Goal: Information Seeking & Learning: Check status

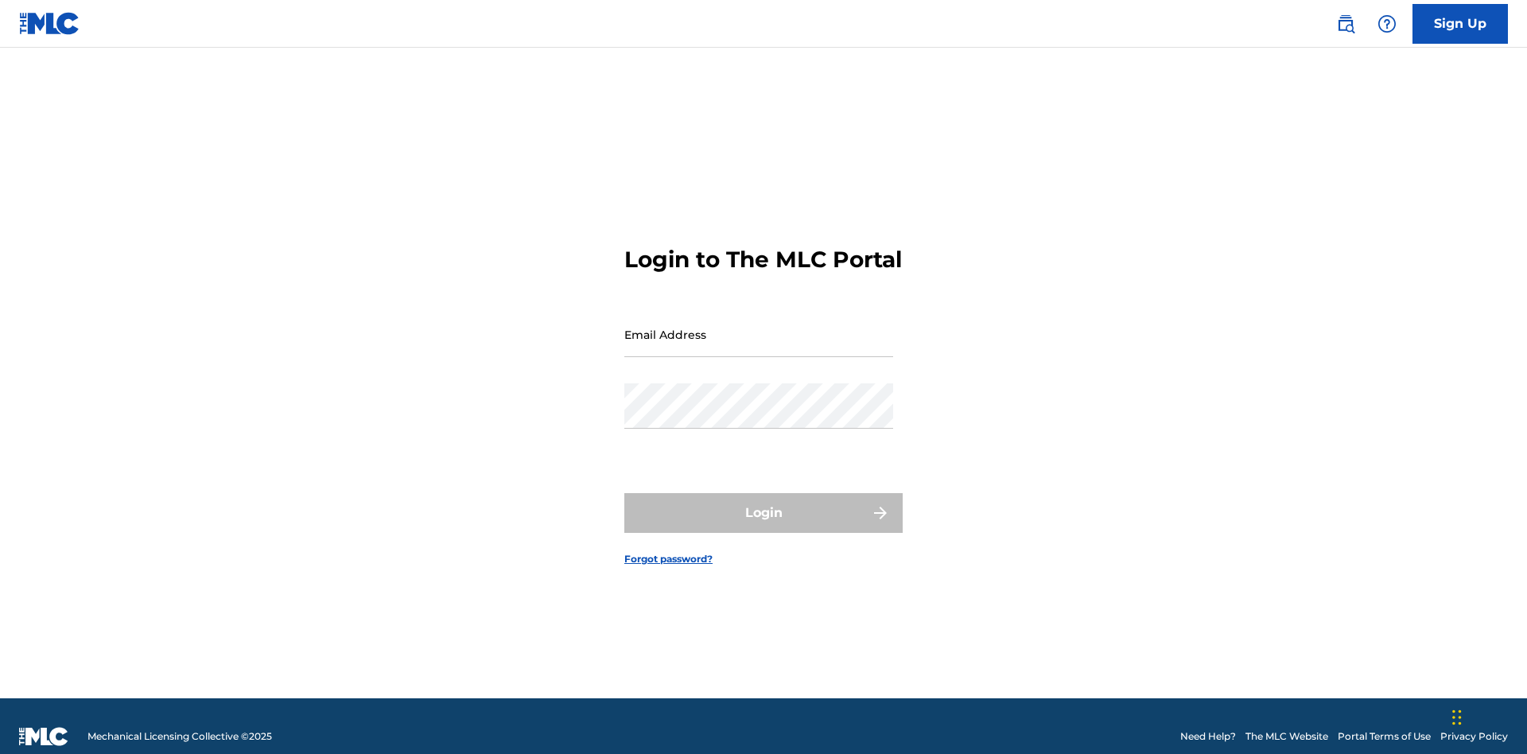
scroll to position [21, 0]
click at [759, 327] on input "Email Address" at bounding box center [758, 334] width 269 height 45
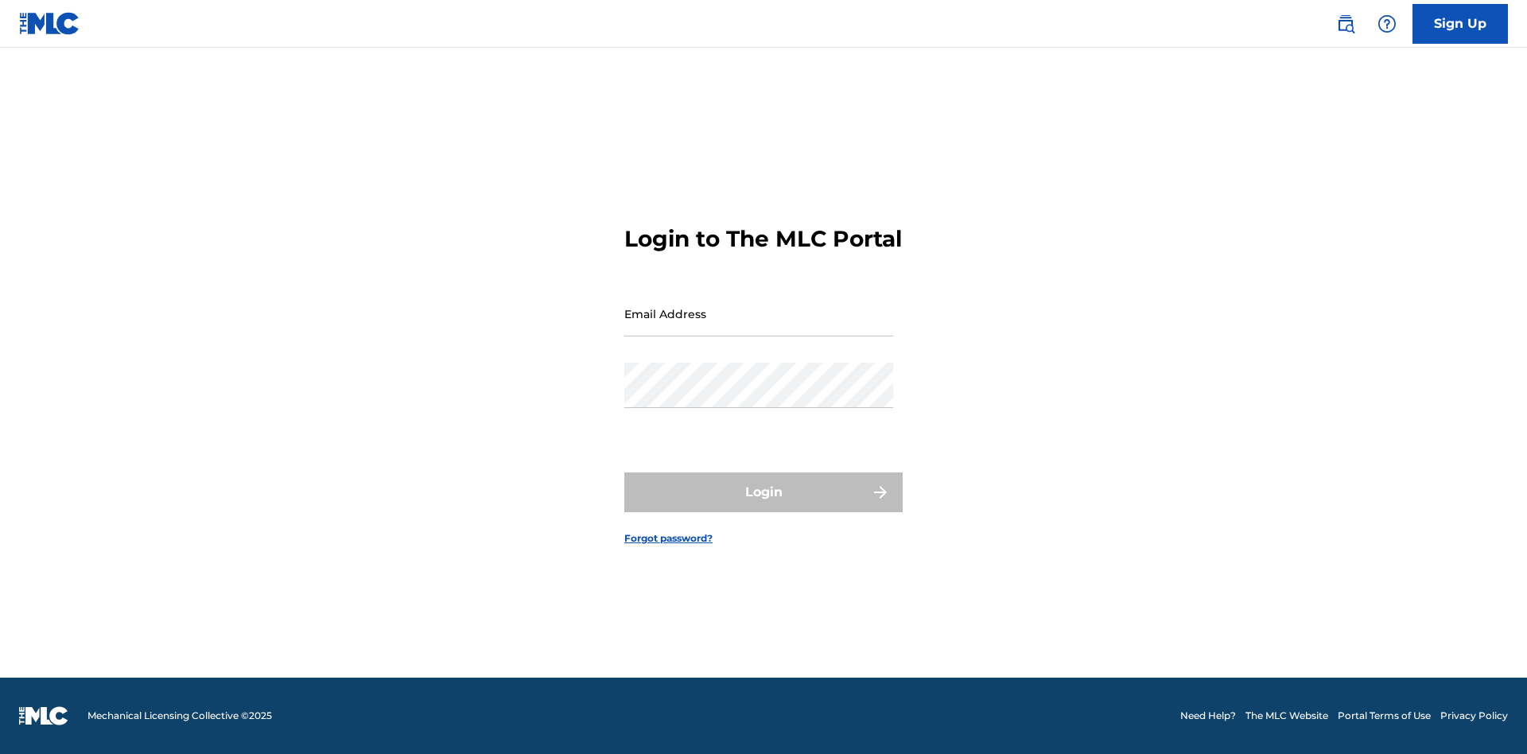
scroll to position [21, 0]
type input "[EMAIL_ADDRESS][DOMAIN_NAME]"
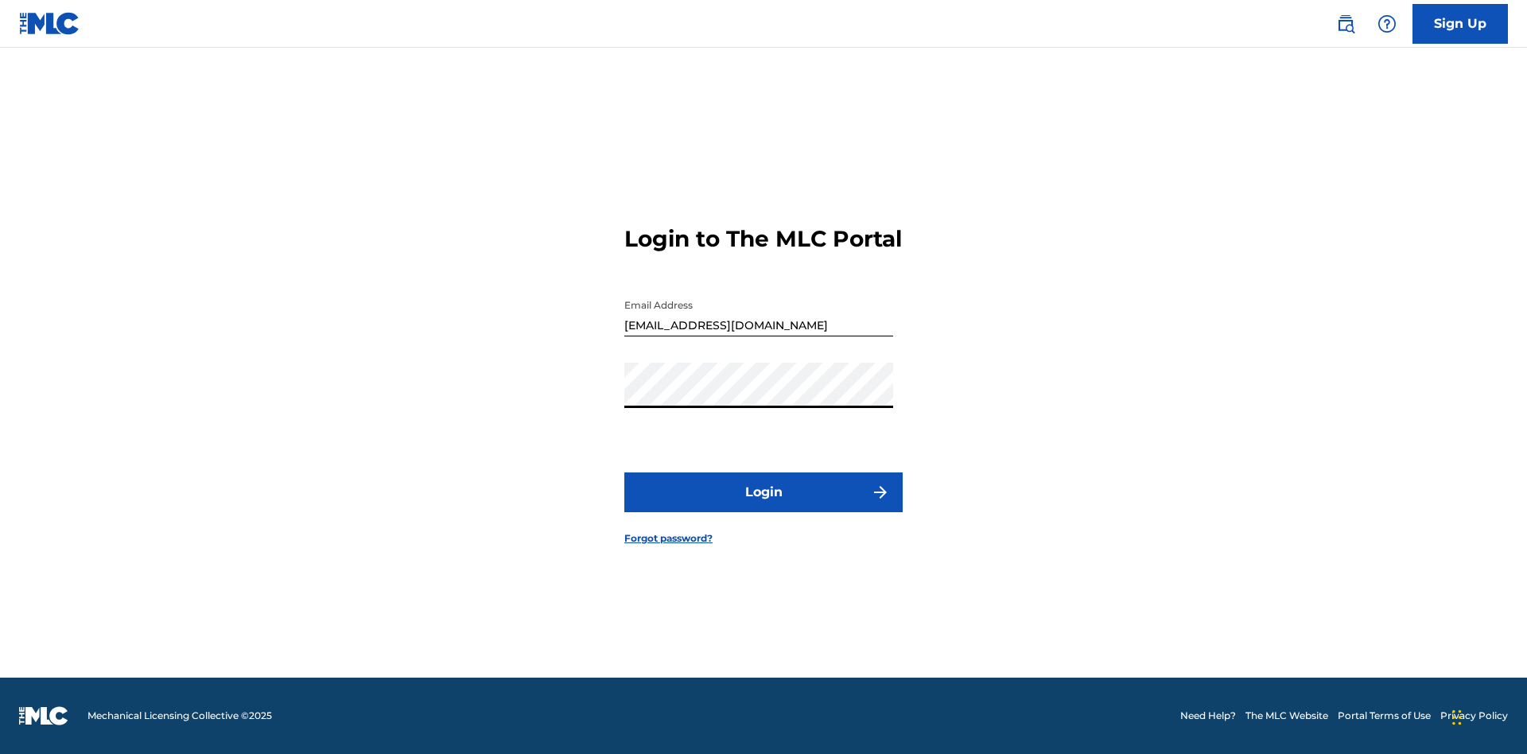
click at [764, 506] on button "Login" at bounding box center [763, 492] width 278 height 40
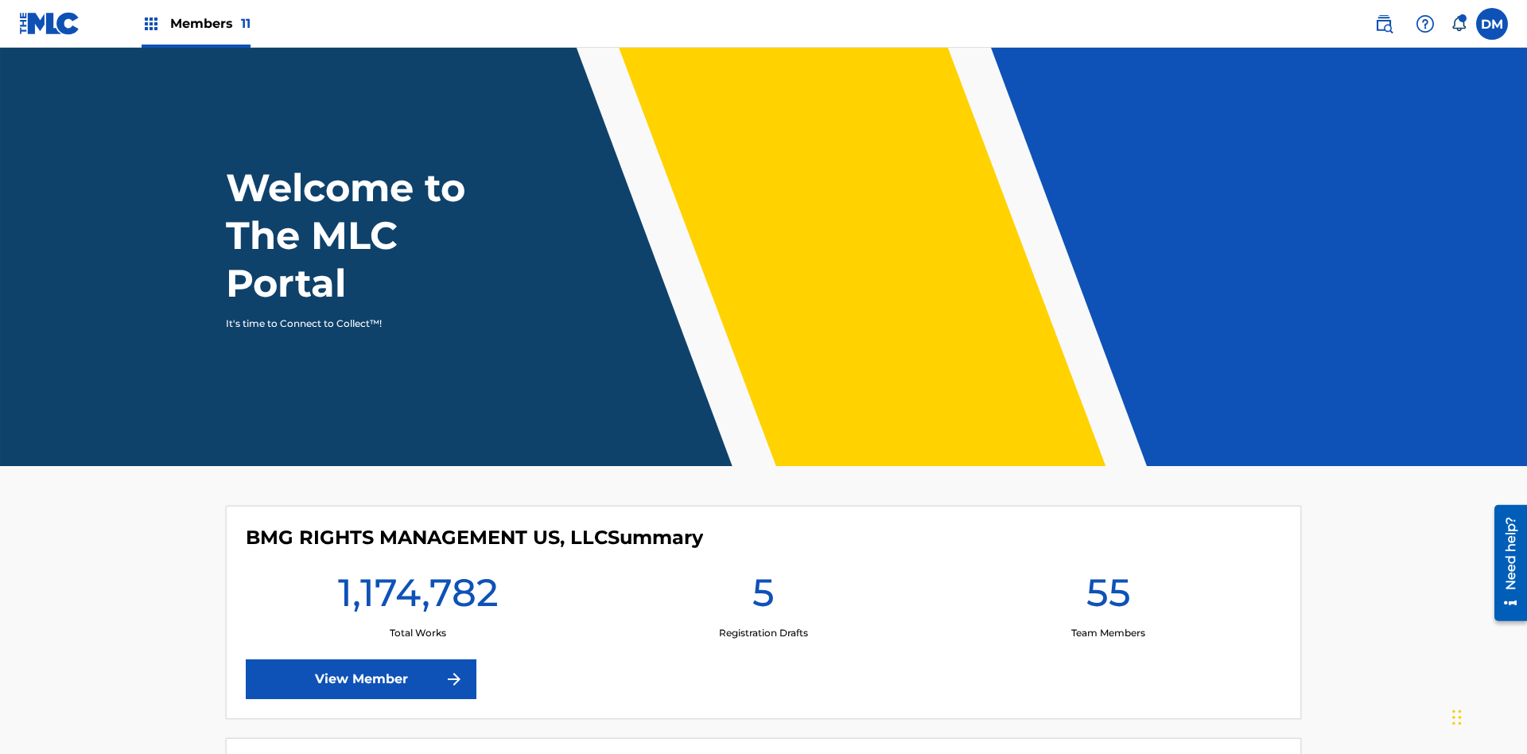
click at [196, 23] on span "Members 11" at bounding box center [210, 23] width 80 height 18
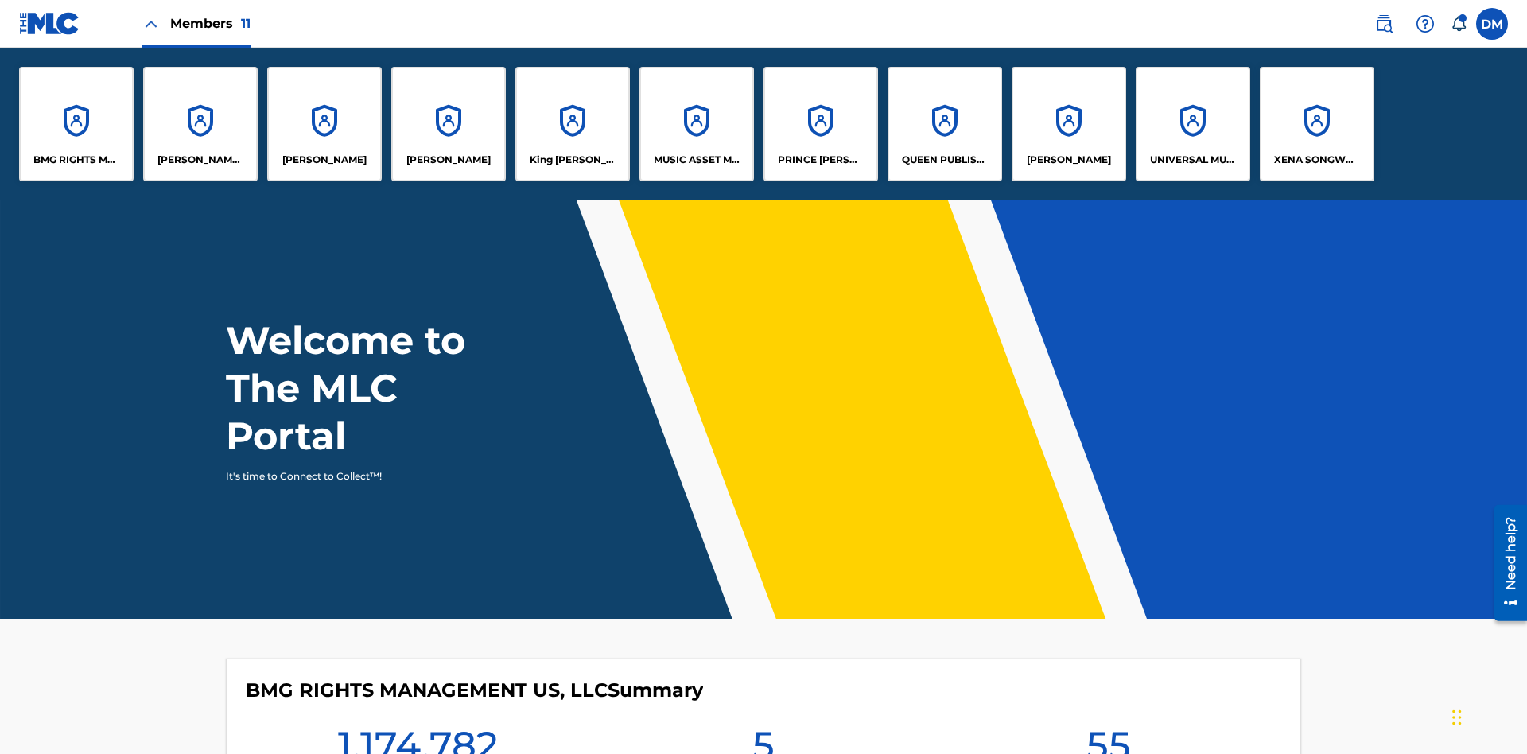
click at [1192, 160] on p "UNIVERSAL MUSIC PUB GROUP" at bounding box center [1193, 160] width 87 height 14
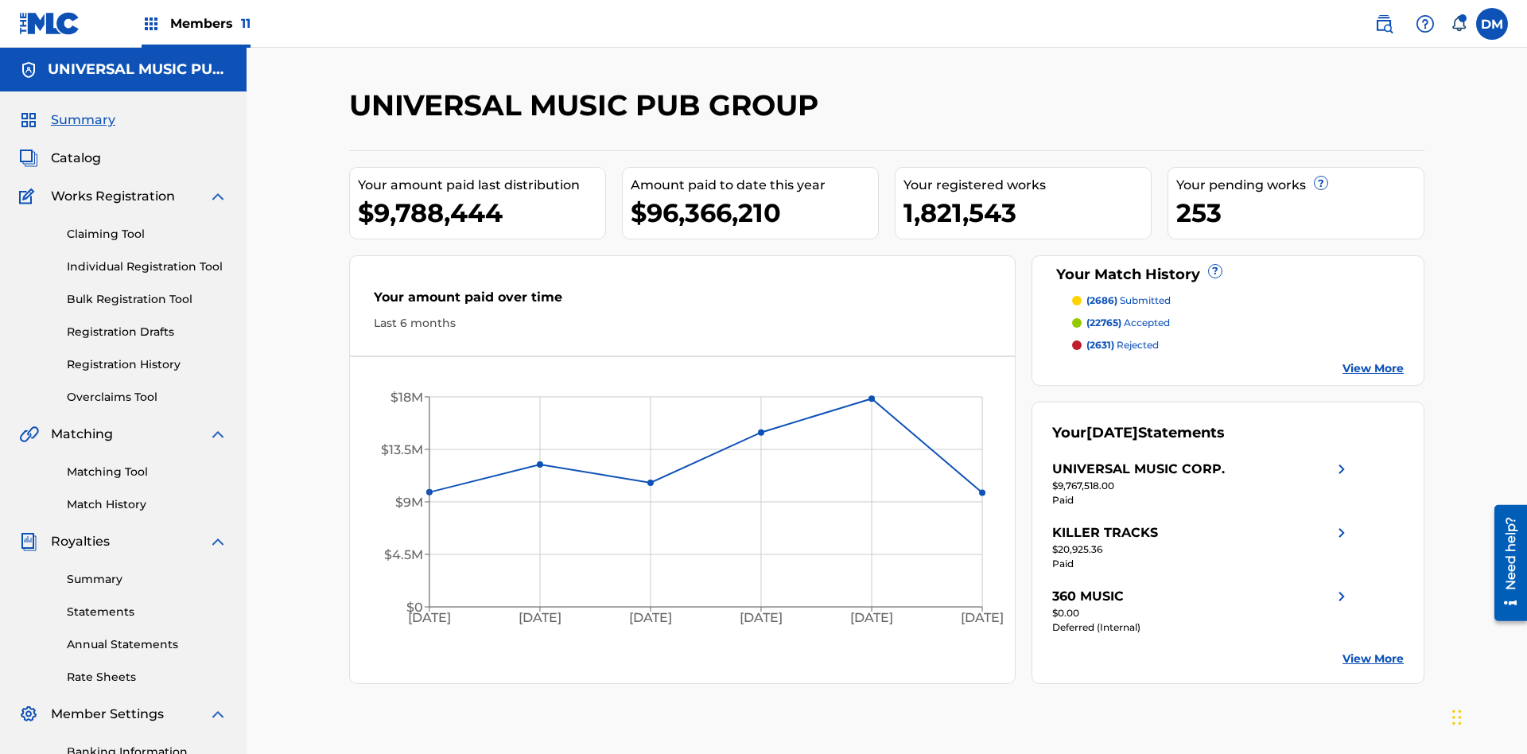
click at [147, 356] on link "Registration History" at bounding box center [147, 364] width 161 height 17
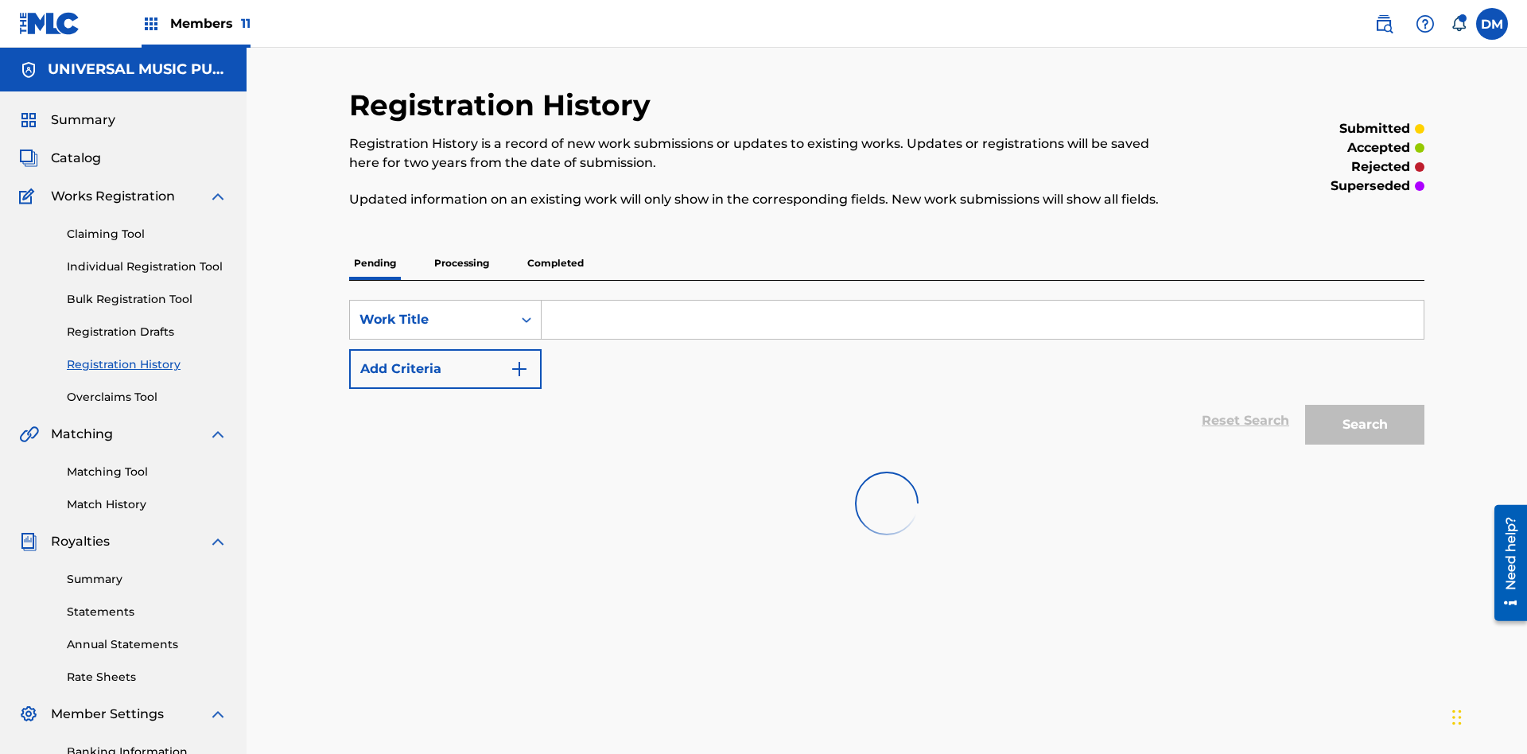
click at [461, 247] on p "Processing" at bounding box center [462, 263] width 64 height 33
click at [431, 310] on div "Work Title" at bounding box center [431, 319] width 143 height 19
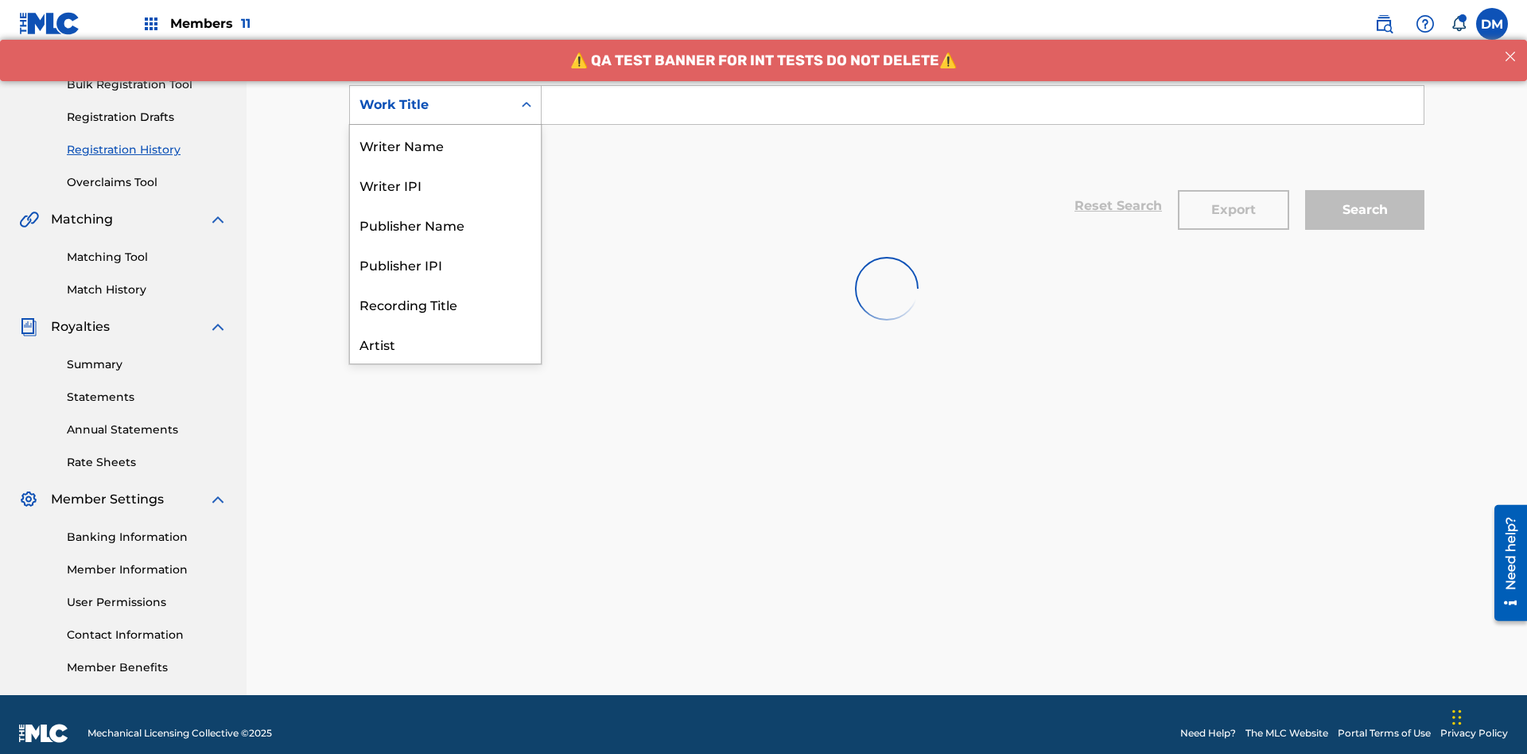
scroll to position [80, 0]
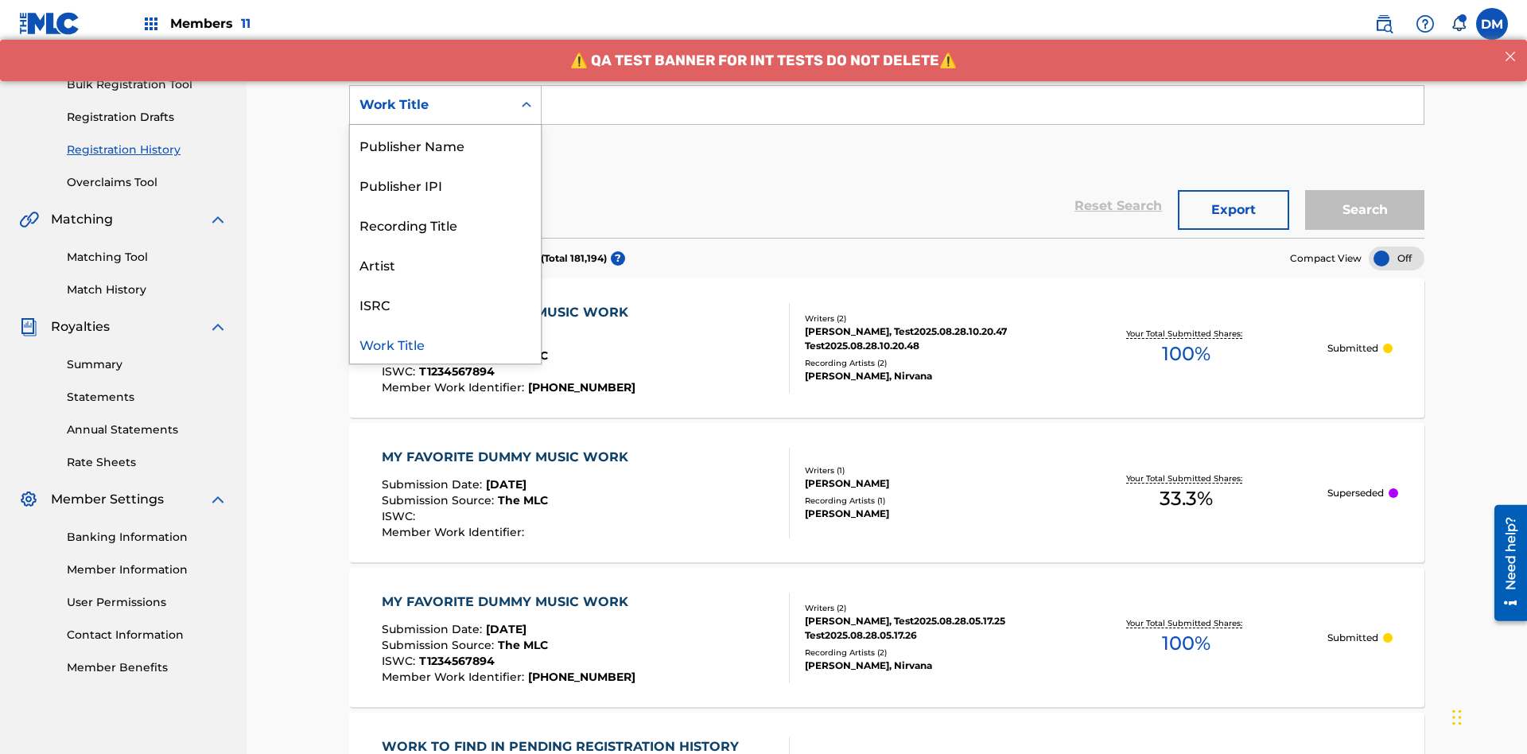
click at [445, 344] on div "Work Title" at bounding box center [445, 344] width 191 height 40
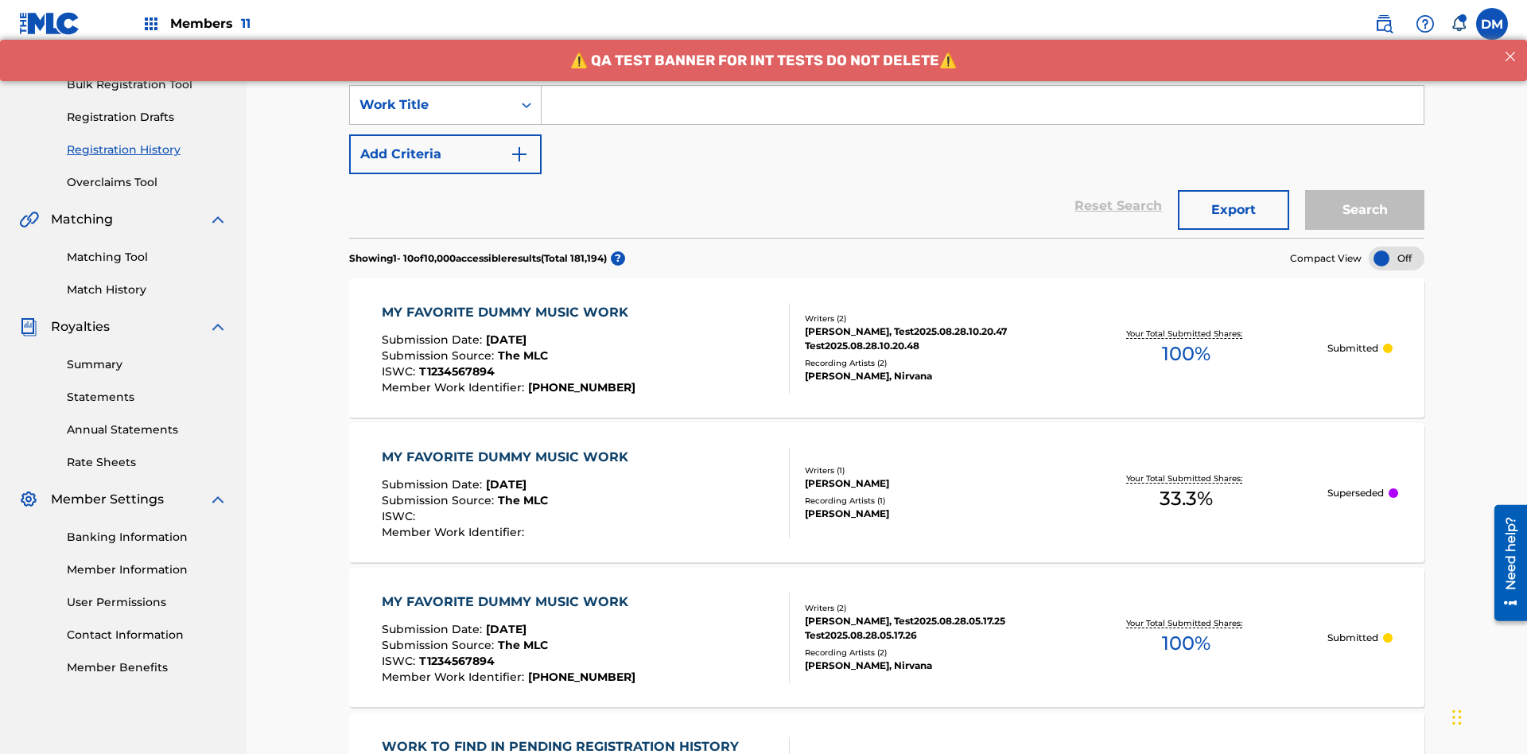
click at [445, 134] on button "Add Criteria" at bounding box center [445, 154] width 192 height 40
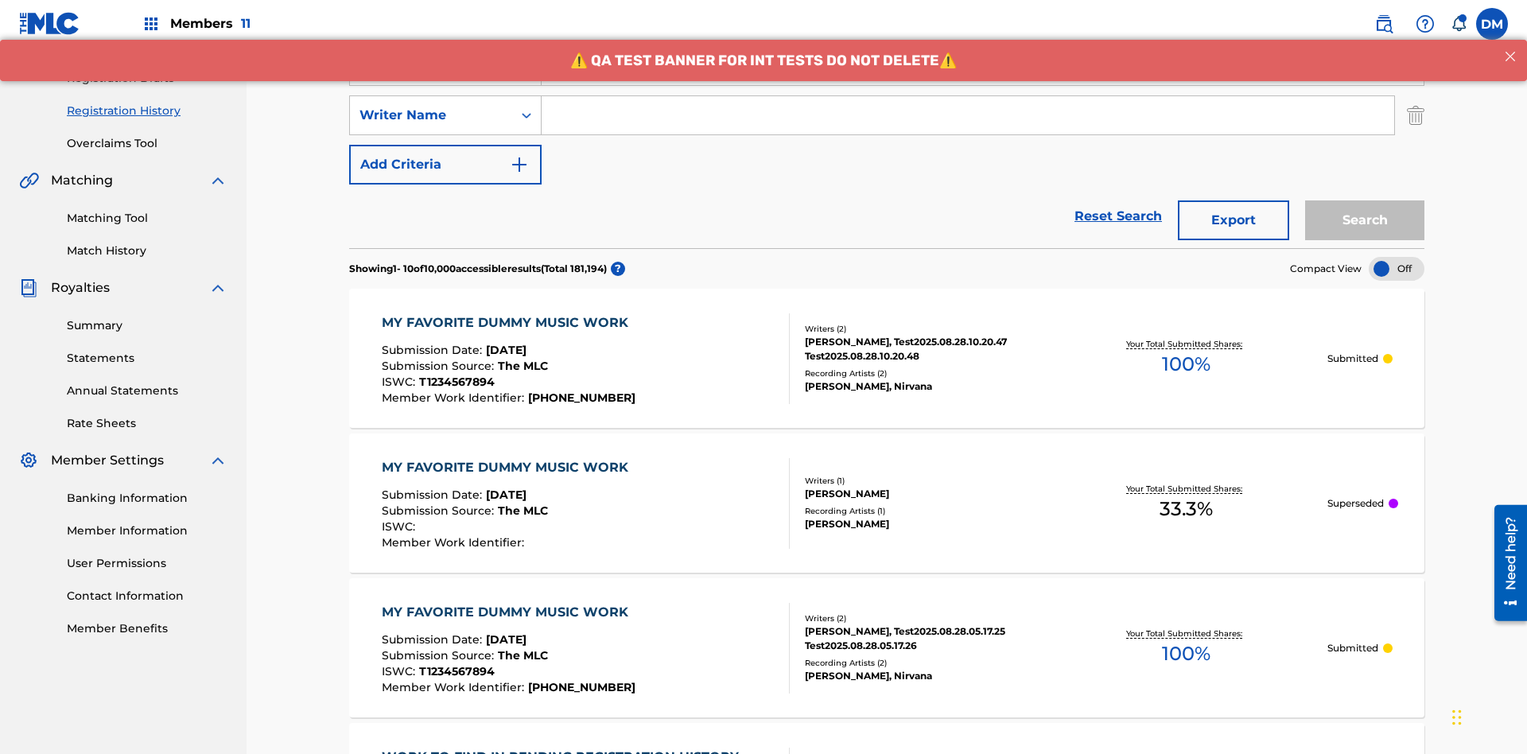
scroll to position [264, 0]
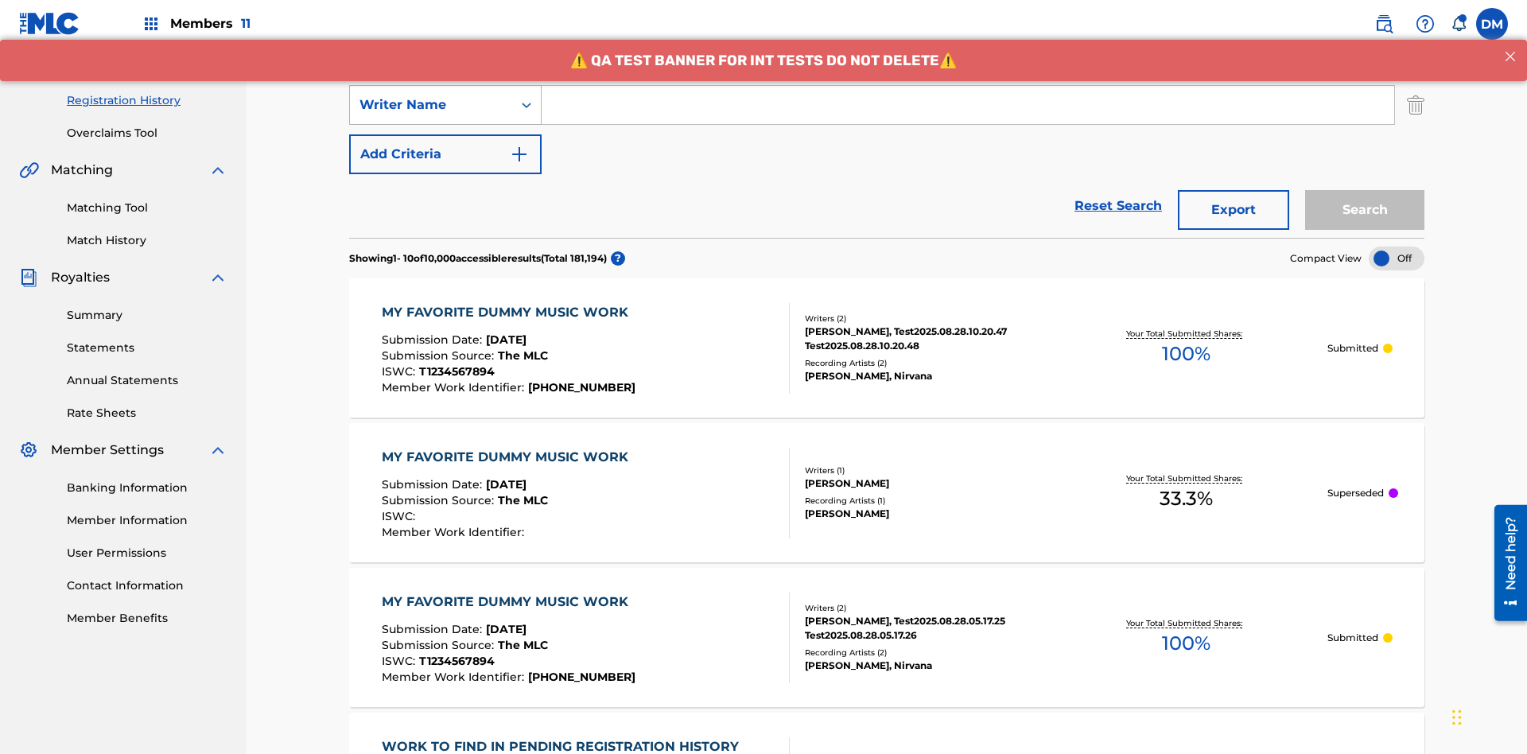
click at [431, 105] on div "Writer Name" at bounding box center [431, 104] width 143 height 19
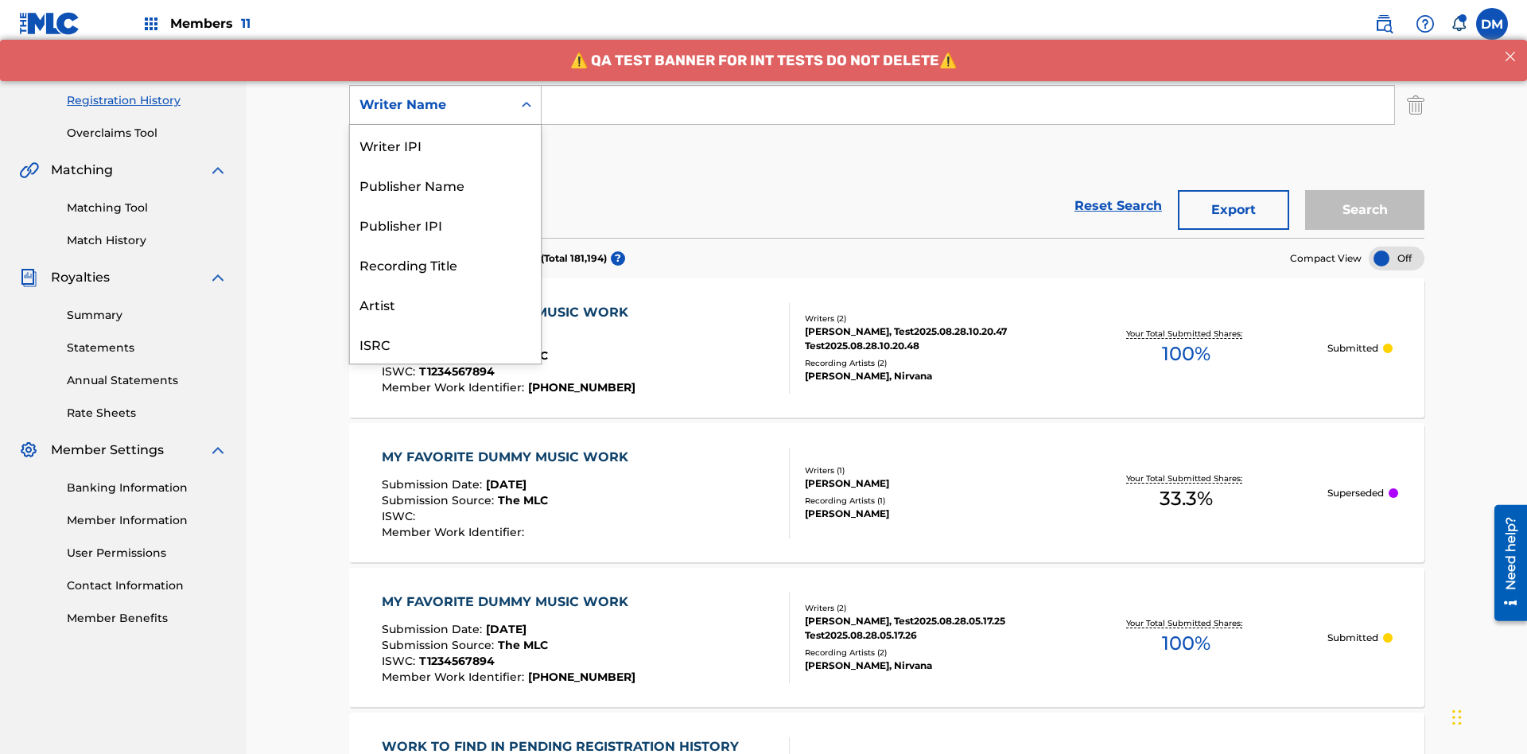
scroll to position [40, 0]
click at [445, 224] on div "Recording Title" at bounding box center [445, 224] width 191 height 40
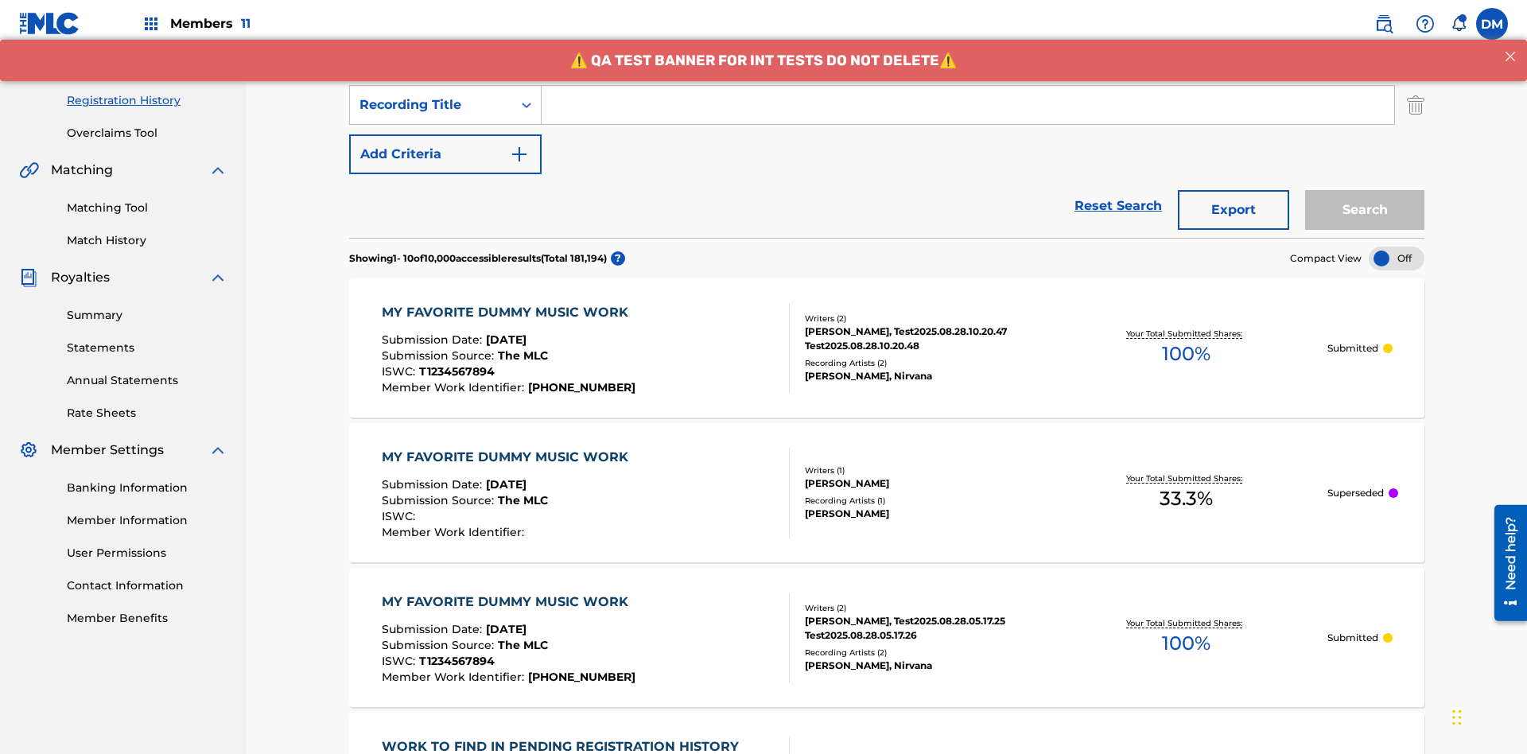
click at [445, 134] on button "Add Criteria" at bounding box center [445, 154] width 192 height 40
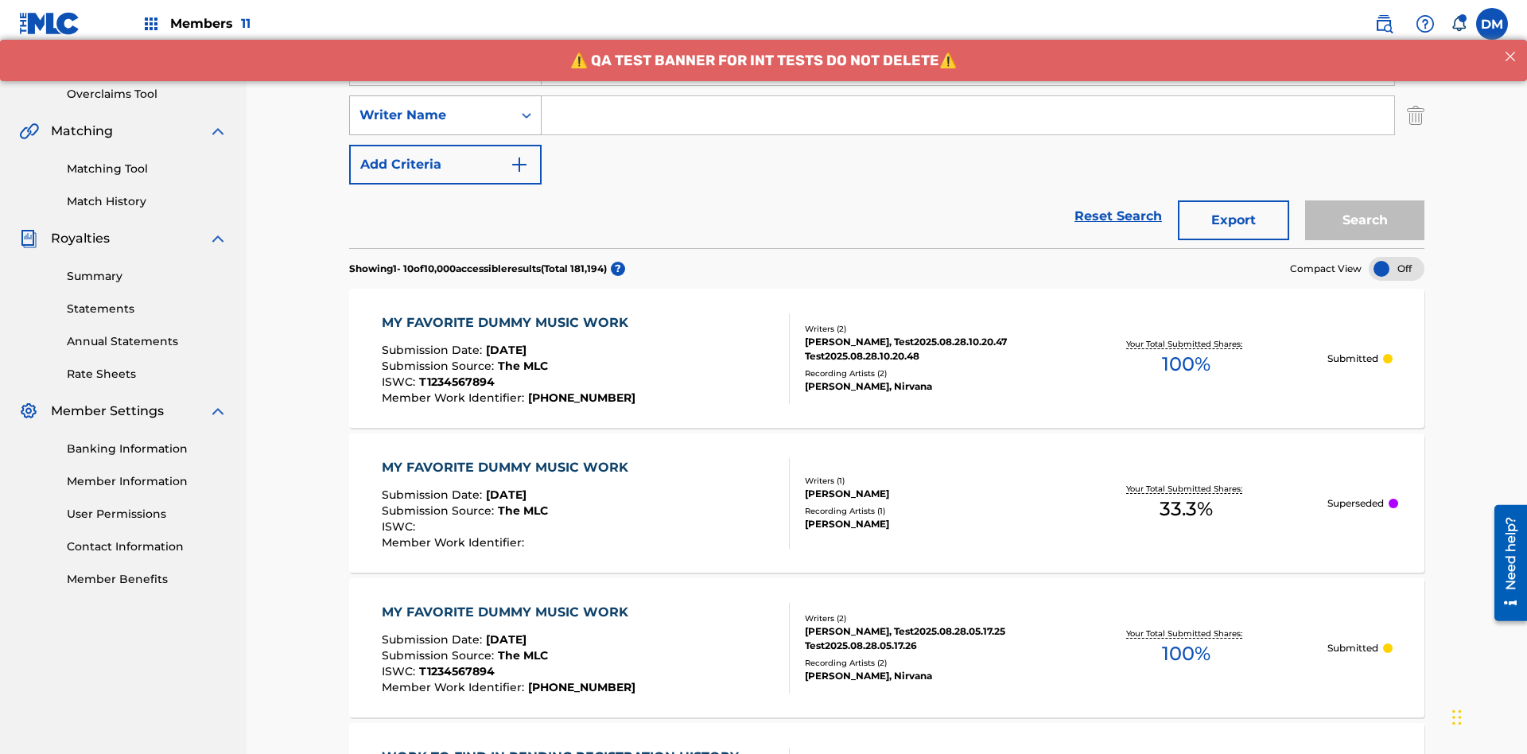
click at [431, 106] on div "Writer Name" at bounding box center [431, 115] width 143 height 19
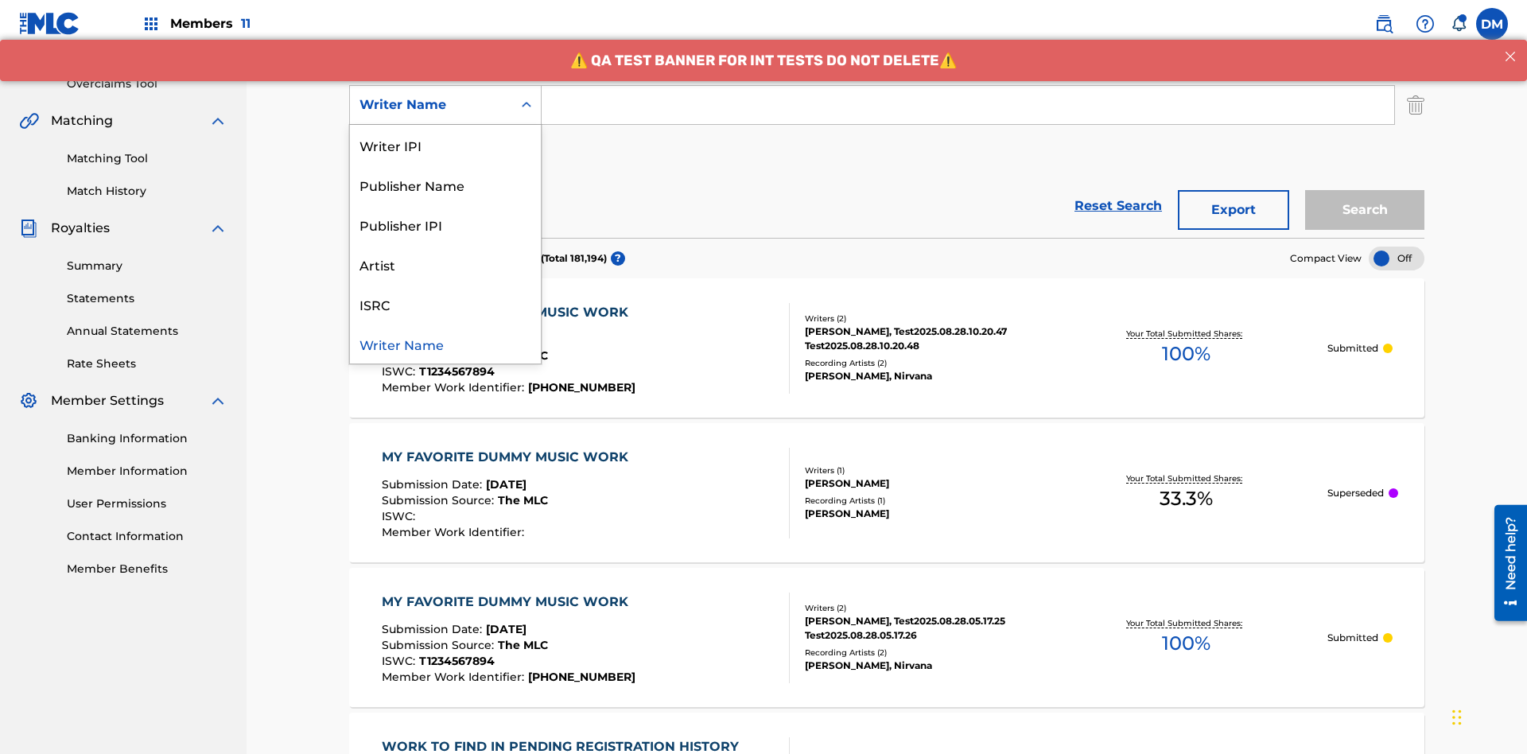
click at [445, 304] on div "ISRC" at bounding box center [445, 304] width 191 height 40
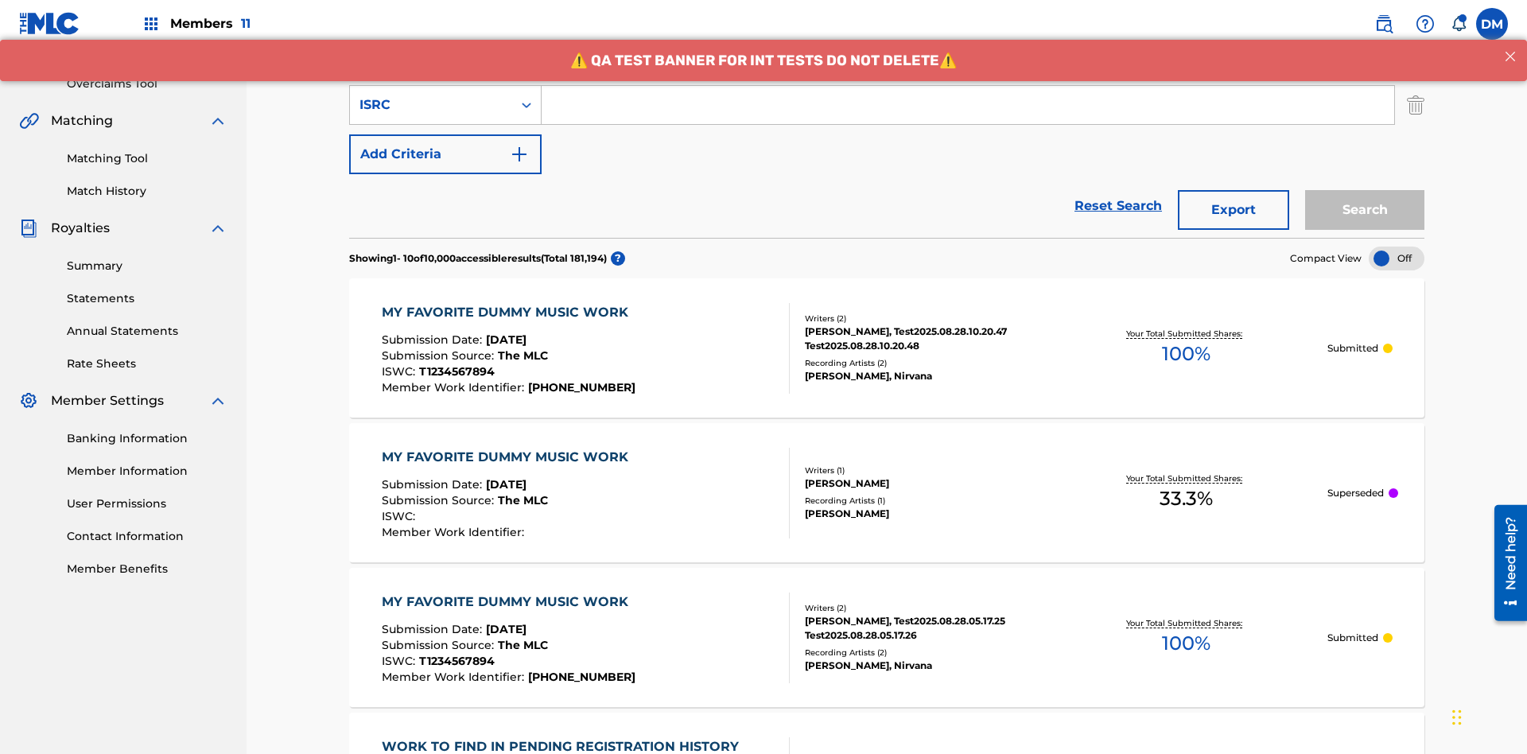
click at [445, 134] on button "Add Criteria" at bounding box center [445, 154] width 192 height 40
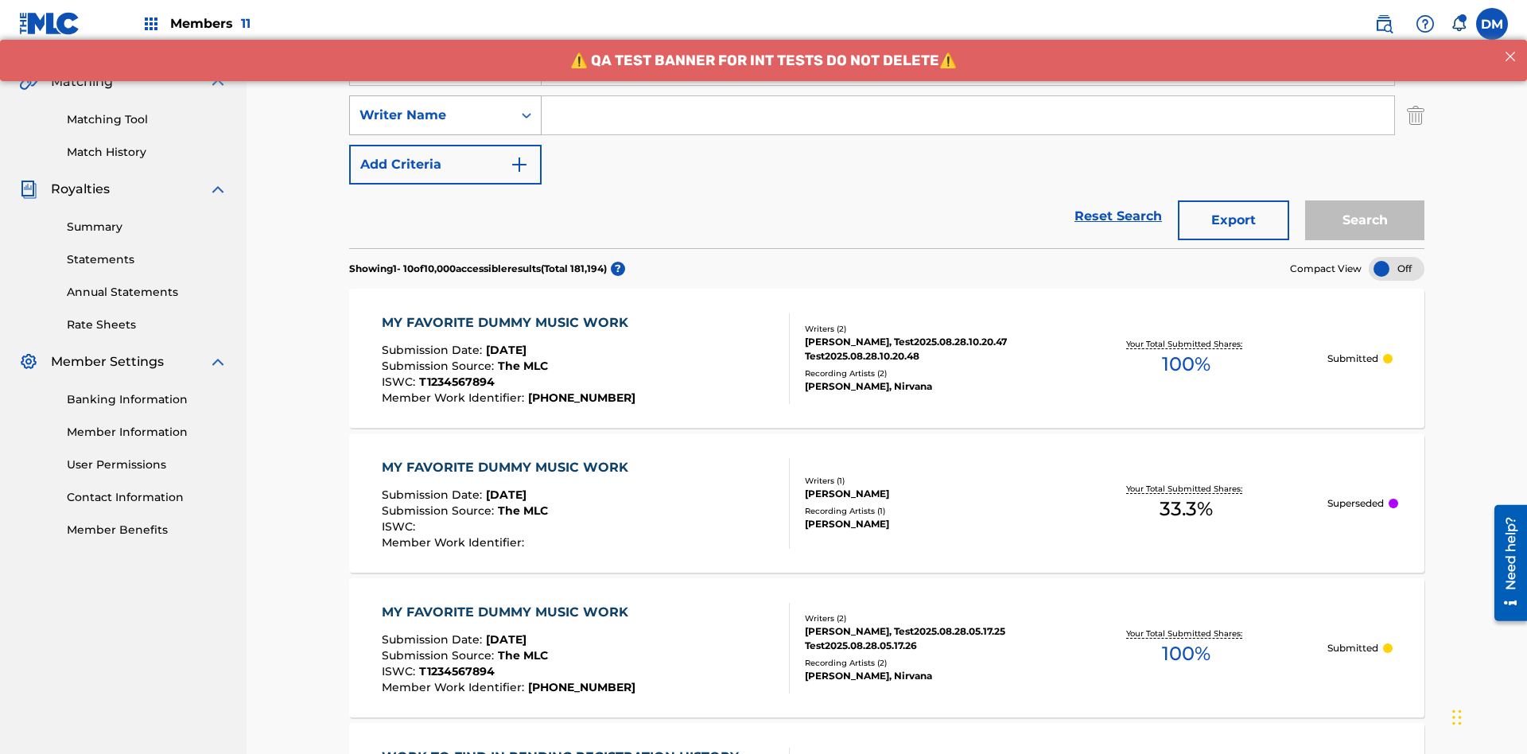
click at [431, 106] on div "Writer Name" at bounding box center [431, 115] width 143 height 19
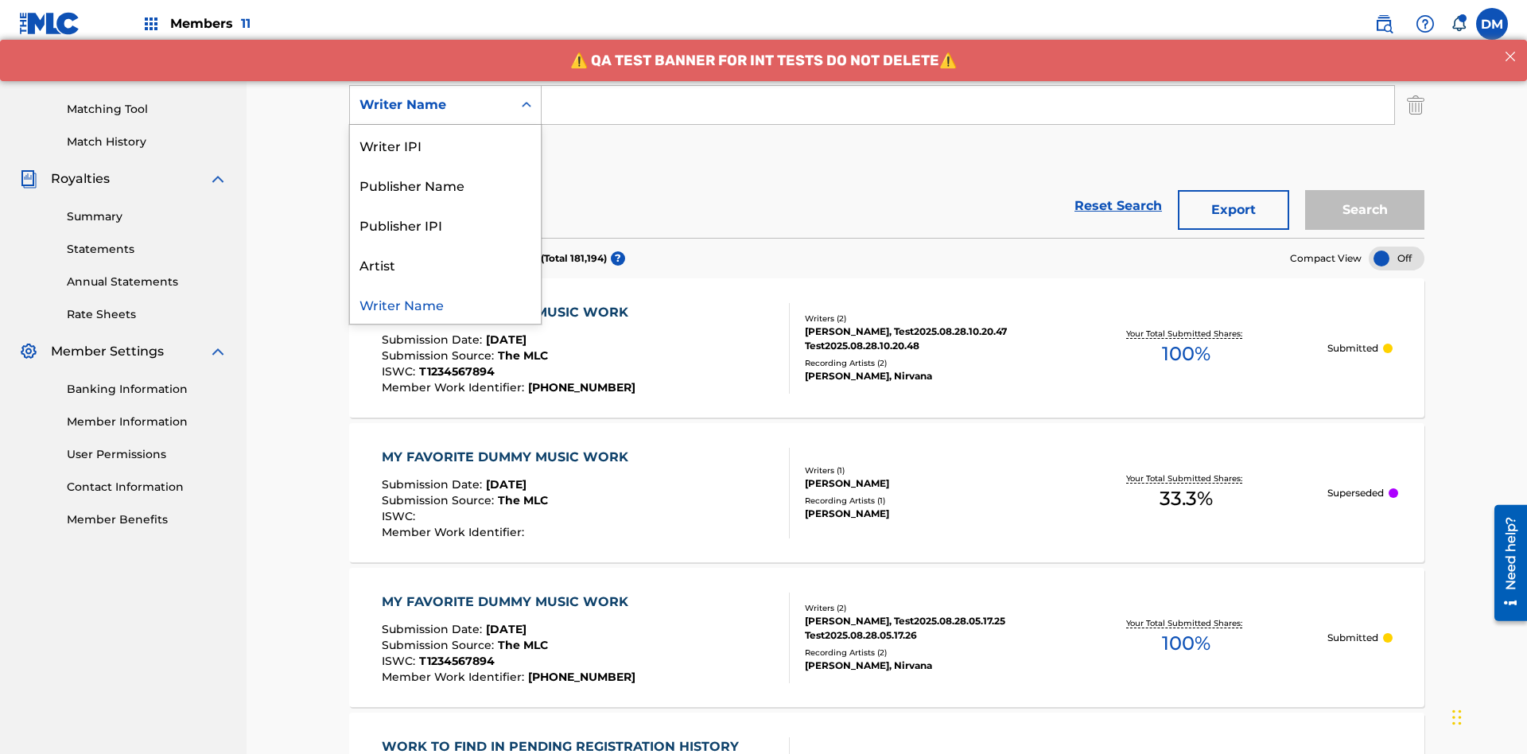
click at [445, 304] on div "Writer Name" at bounding box center [445, 304] width 191 height 40
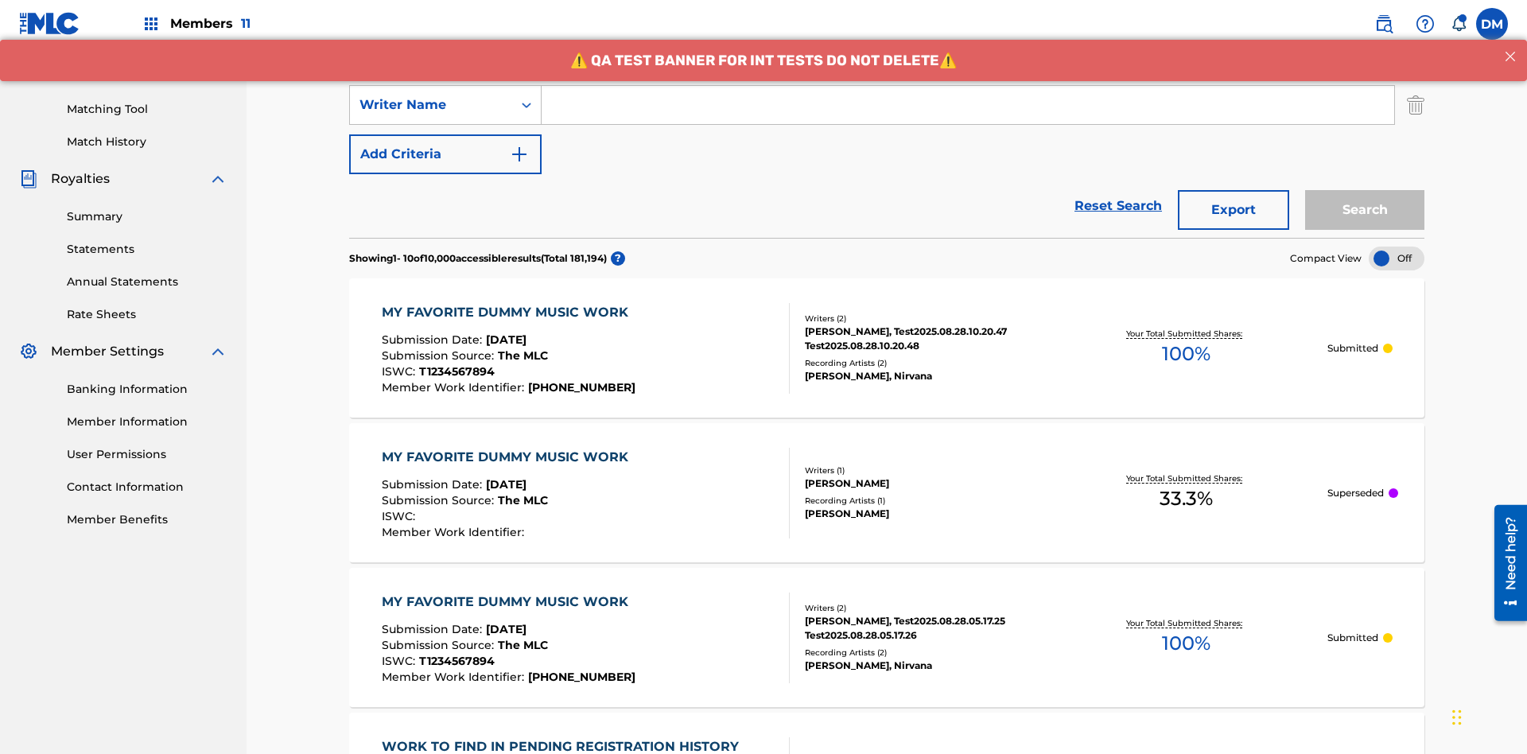
click at [445, 134] on button "Add Criteria" at bounding box center [445, 154] width 192 height 40
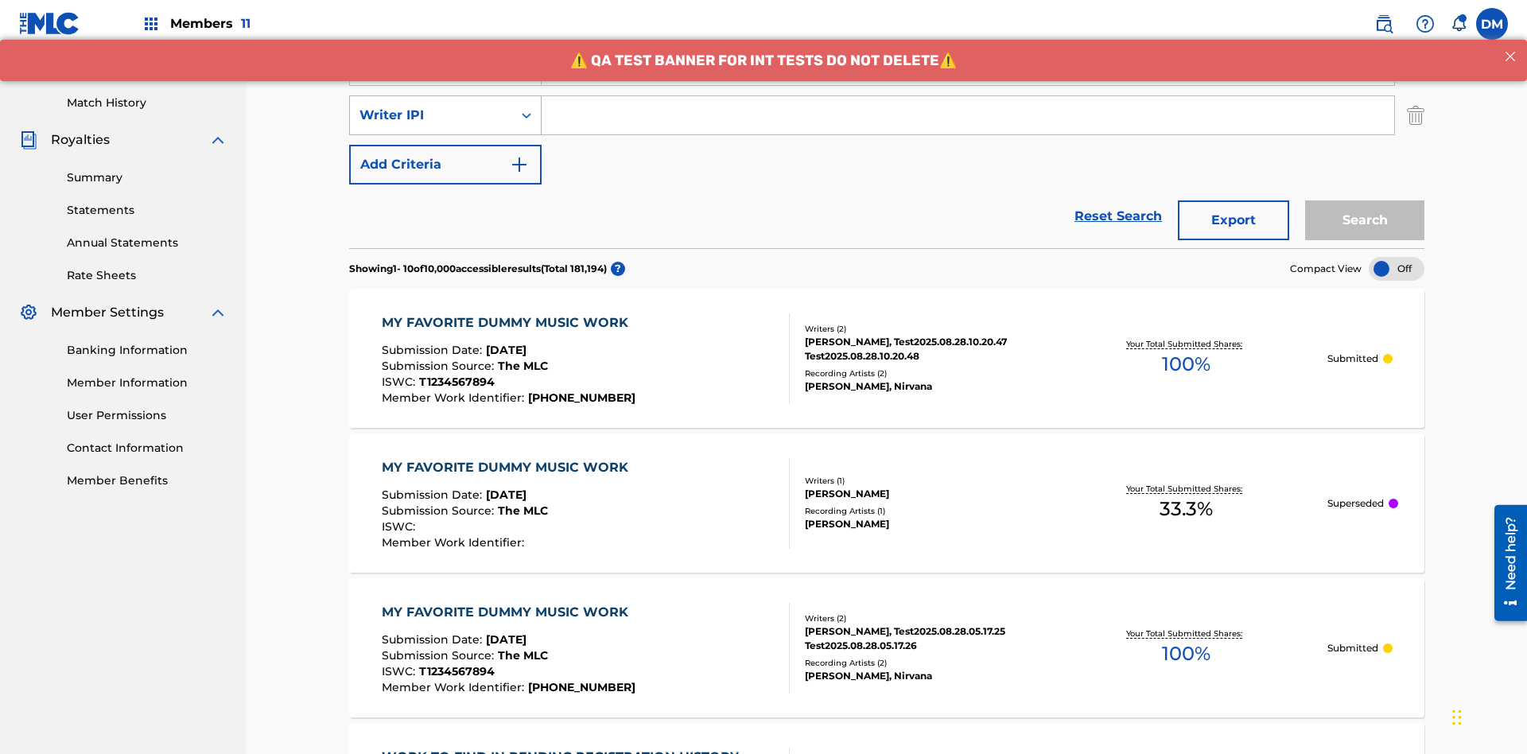
click at [431, 106] on div "Writer IPI" at bounding box center [431, 115] width 143 height 19
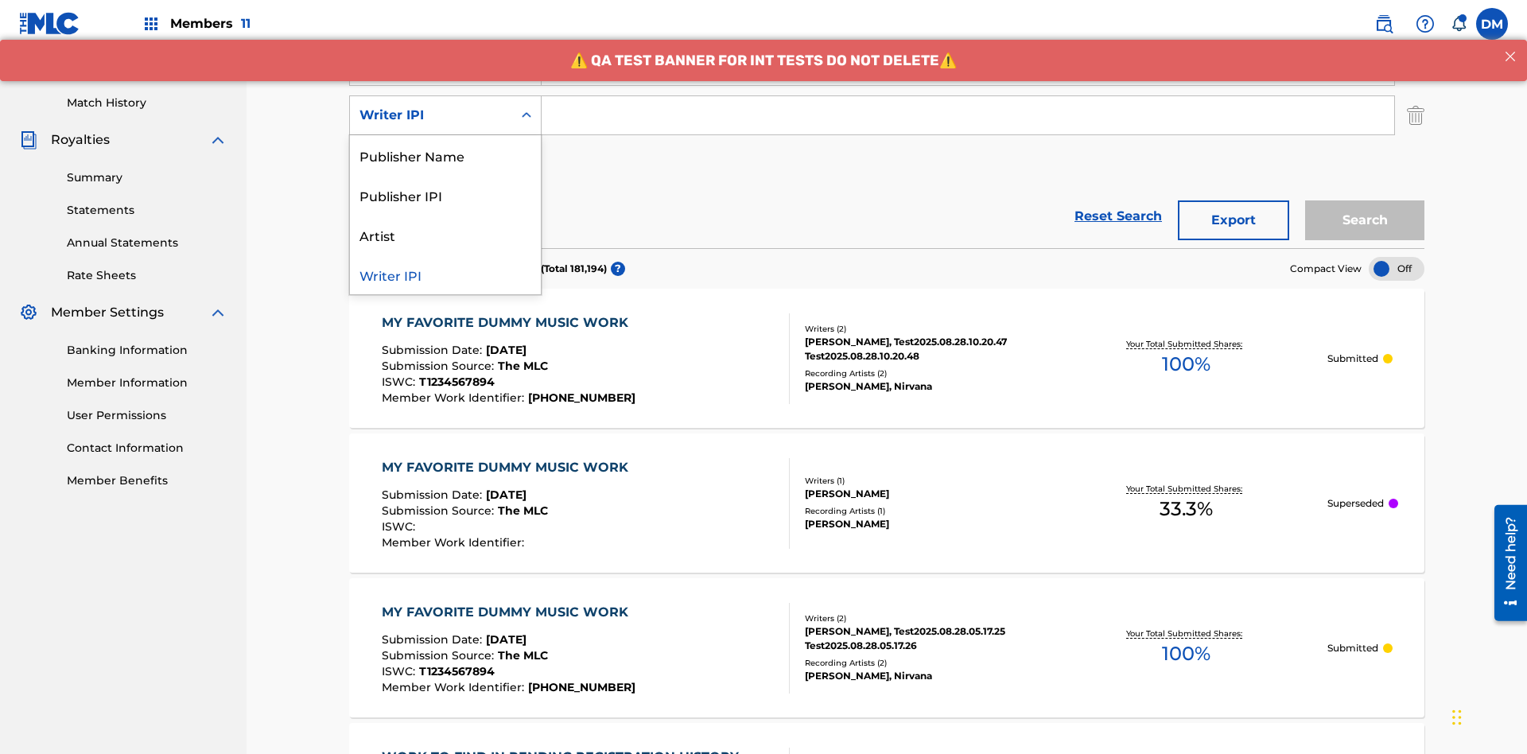
scroll to position [412, 0]
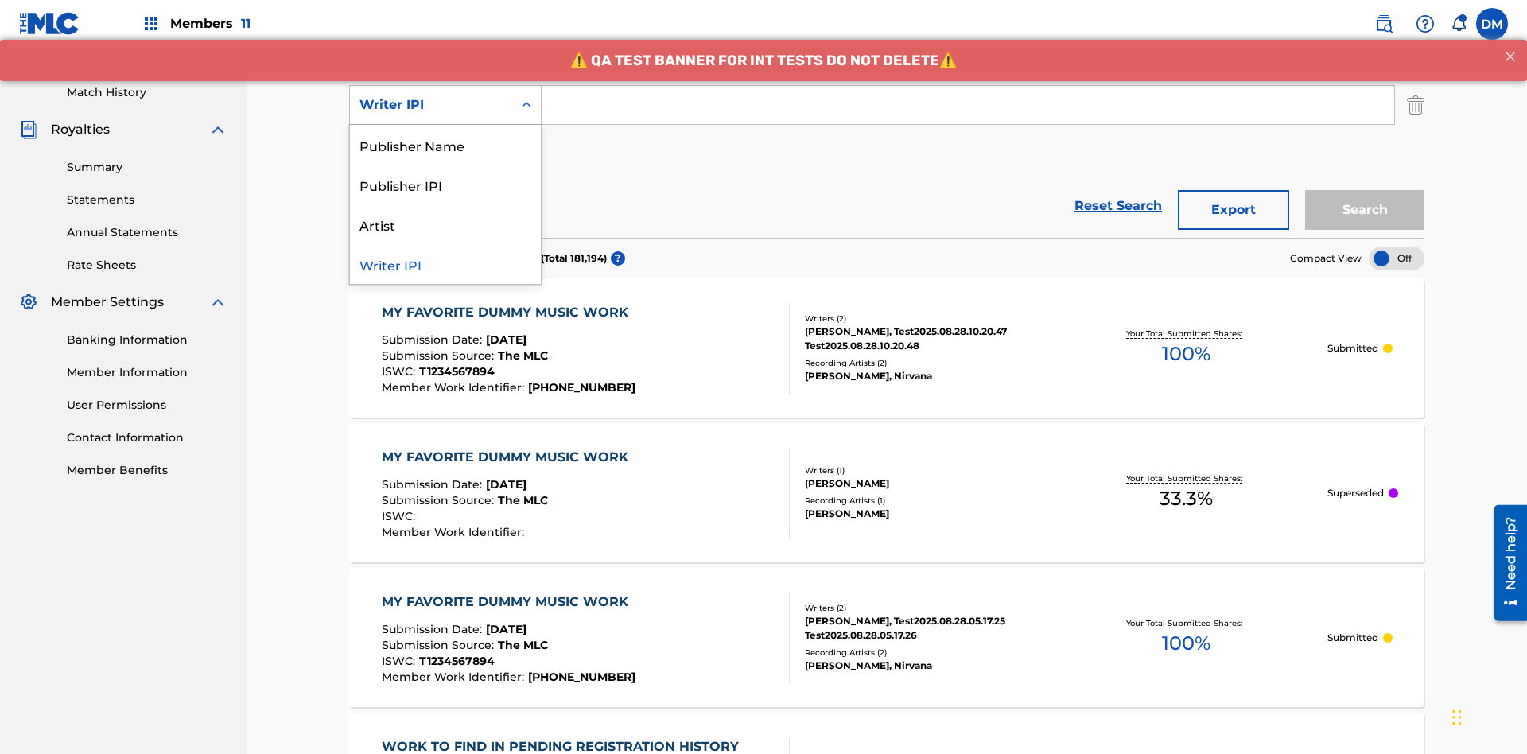
click at [445, 145] on div "Publisher Name" at bounding box center [445, 145] width 191 height 40
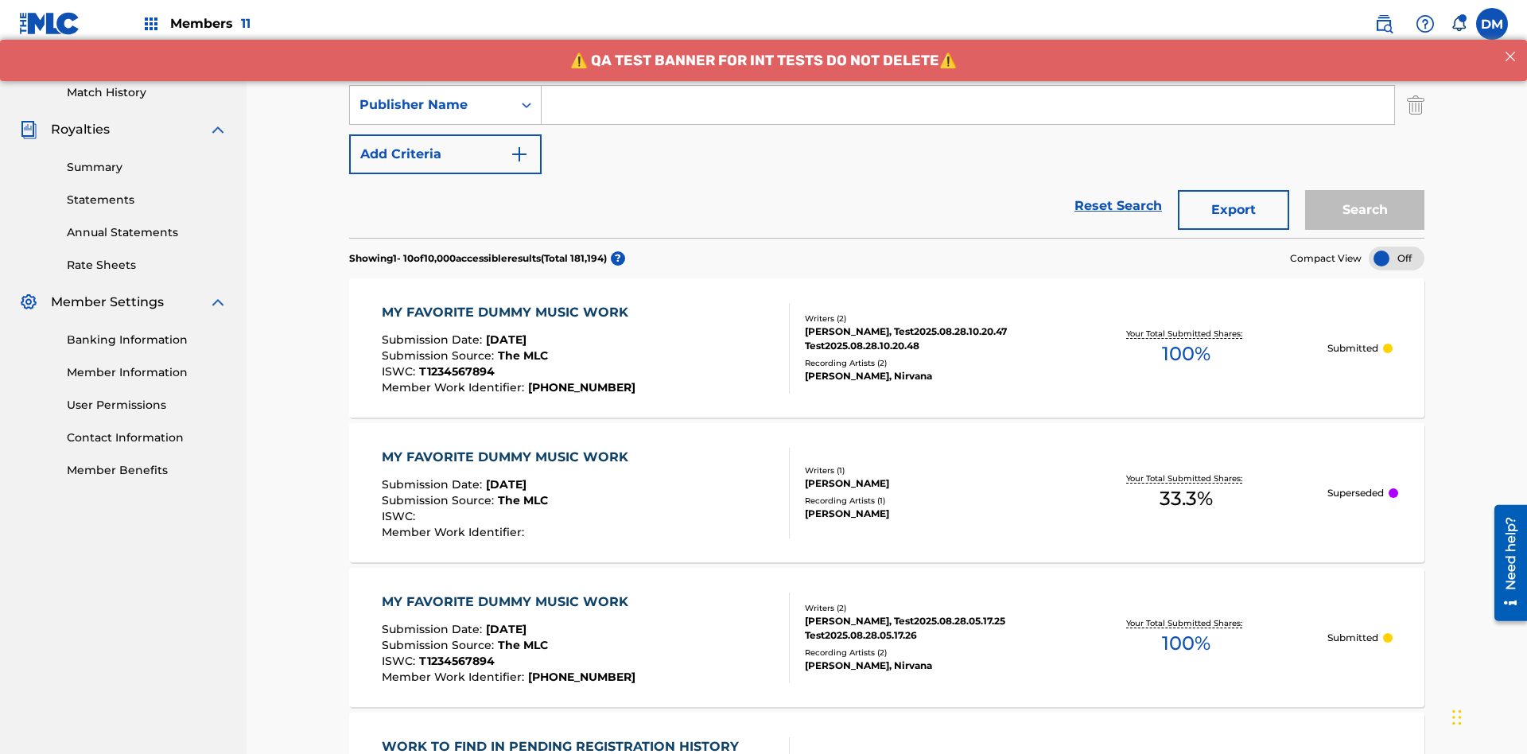
click at [445, 134] on button "Add Criteria" at bounding box center [445, 154] width 192 height 40
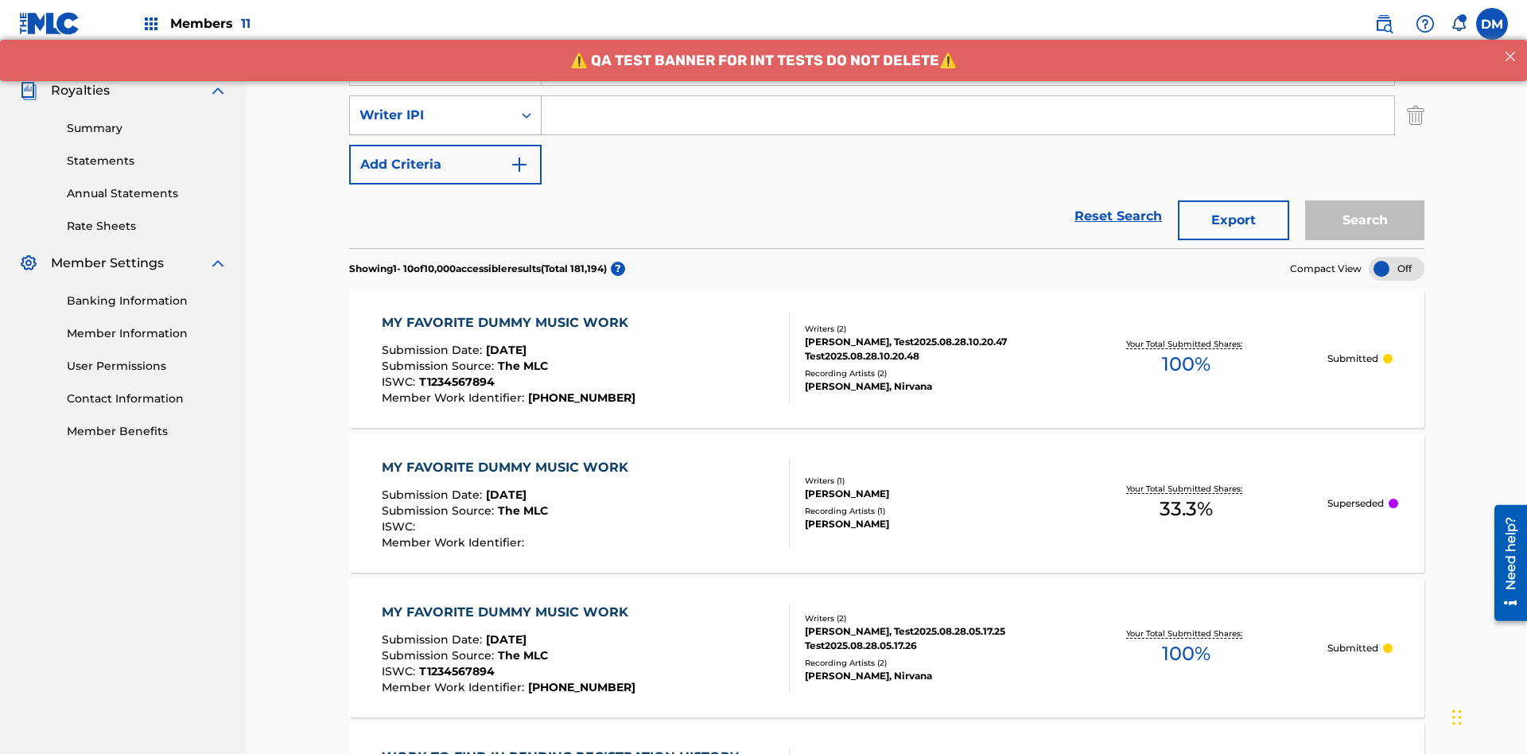
click at [431, 106] on div "Writer IPI" at bounding box center [431, 115] width 143 height 19
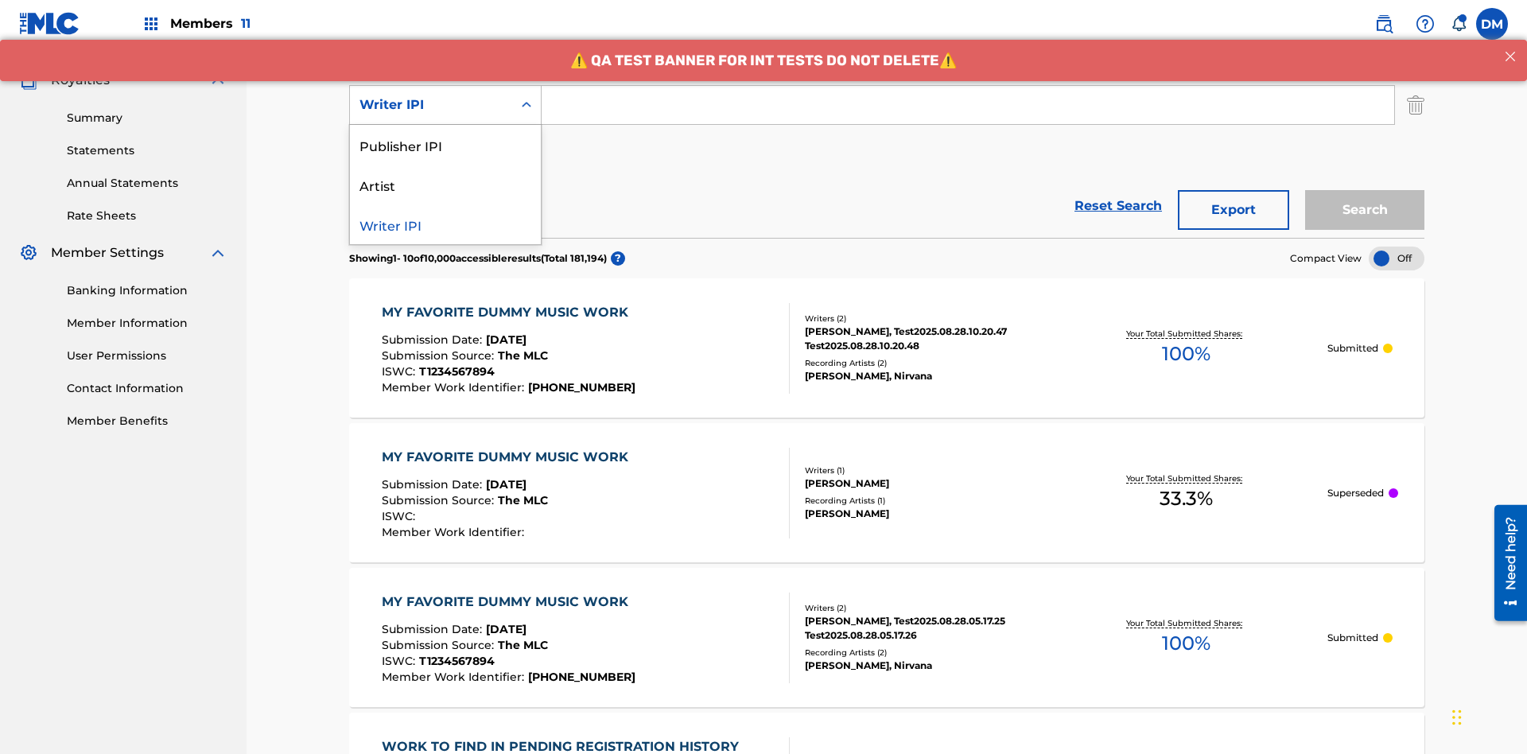
click at [445, 145] on div "Publisher IPI" at bounding box center [445, 145] width 191 height 40
click at [445, 134] on button "Add Criteria" at bounding box center [445, 154] width 192 height 40
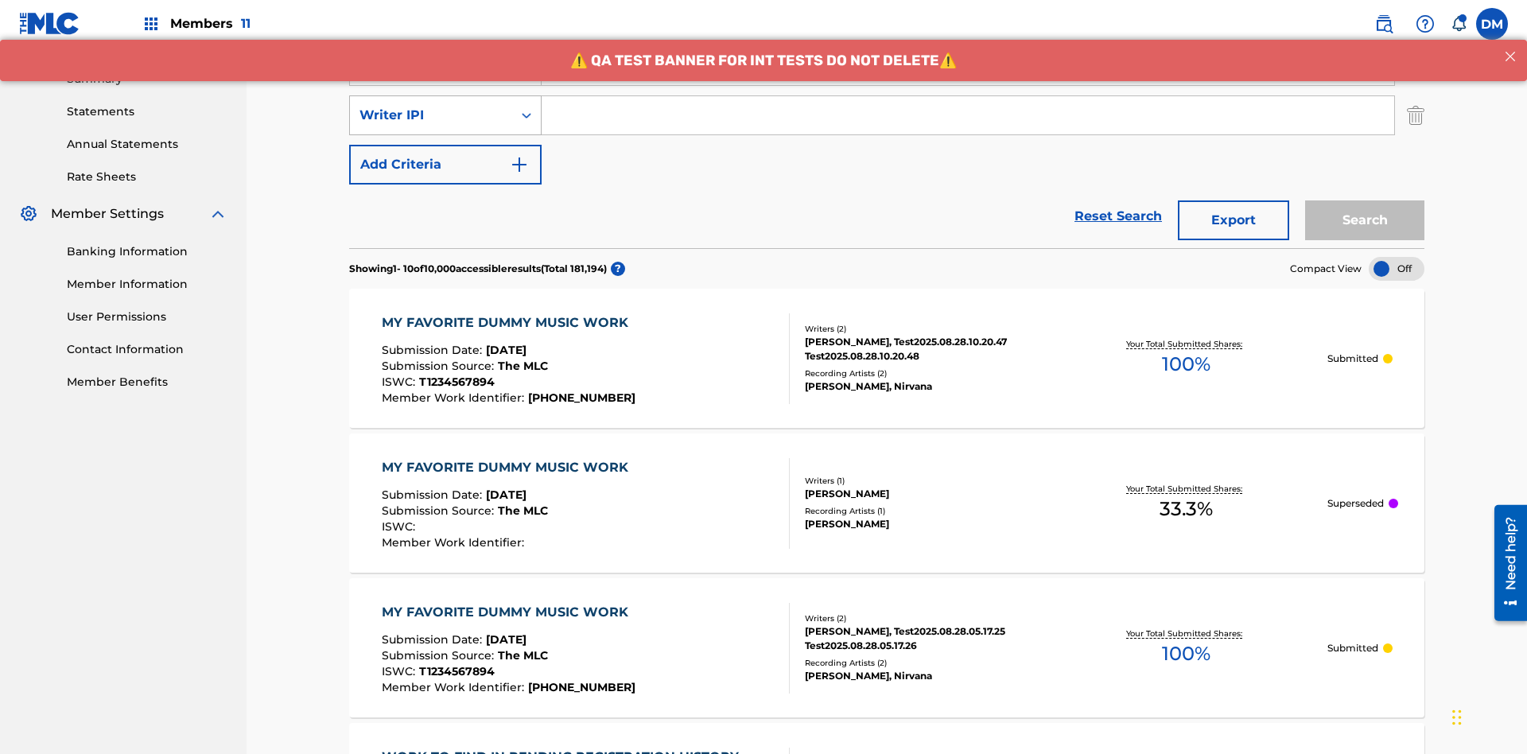
click at [431, 106] on div "Writer IPI" at bounding box center [431, 115] width 143 height 19
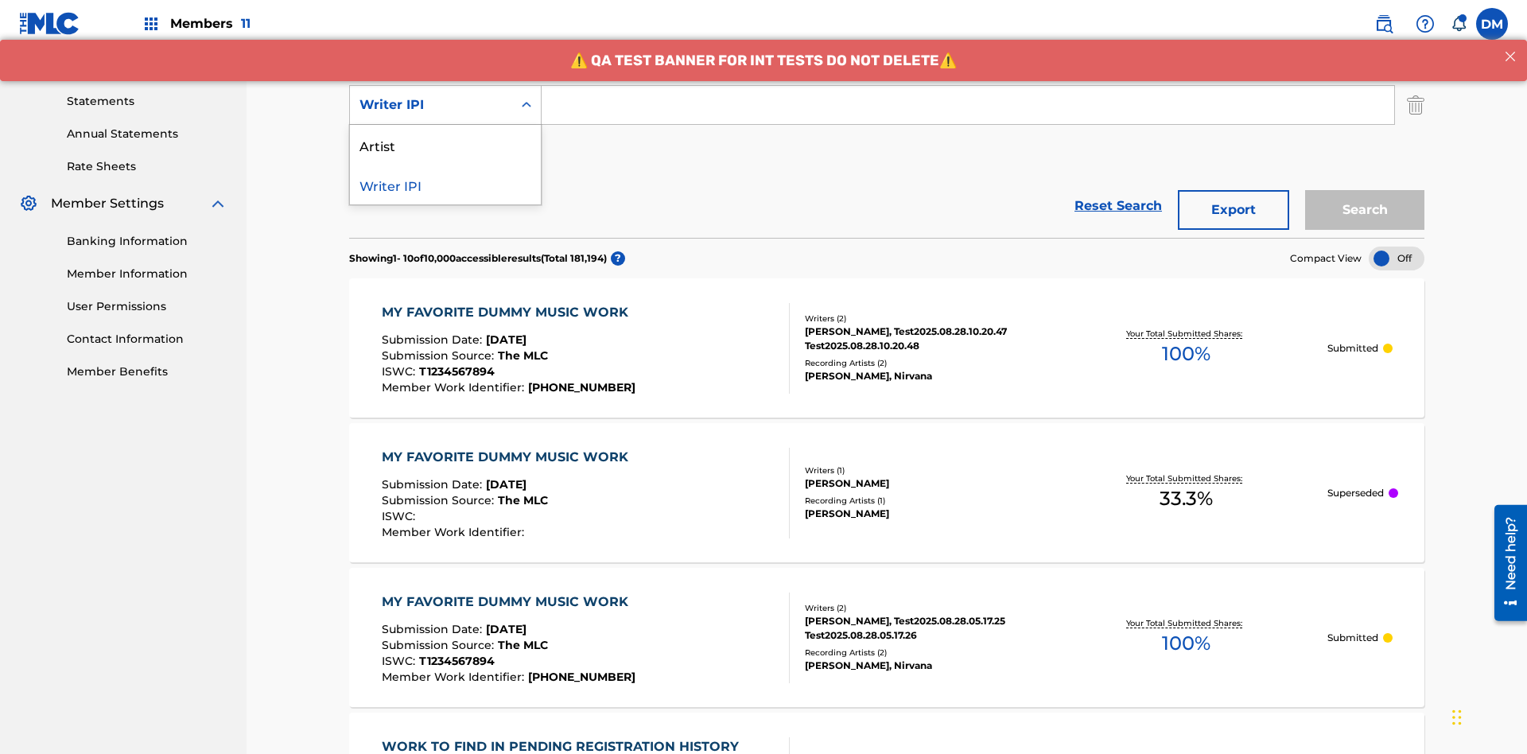
click at [445, 145] on div "Artist" at bounding box center [445, 145] width 191 height 40
click at [445, 134] on button "Add Criteria" at bounding box center [445, 154] width 192 height 40
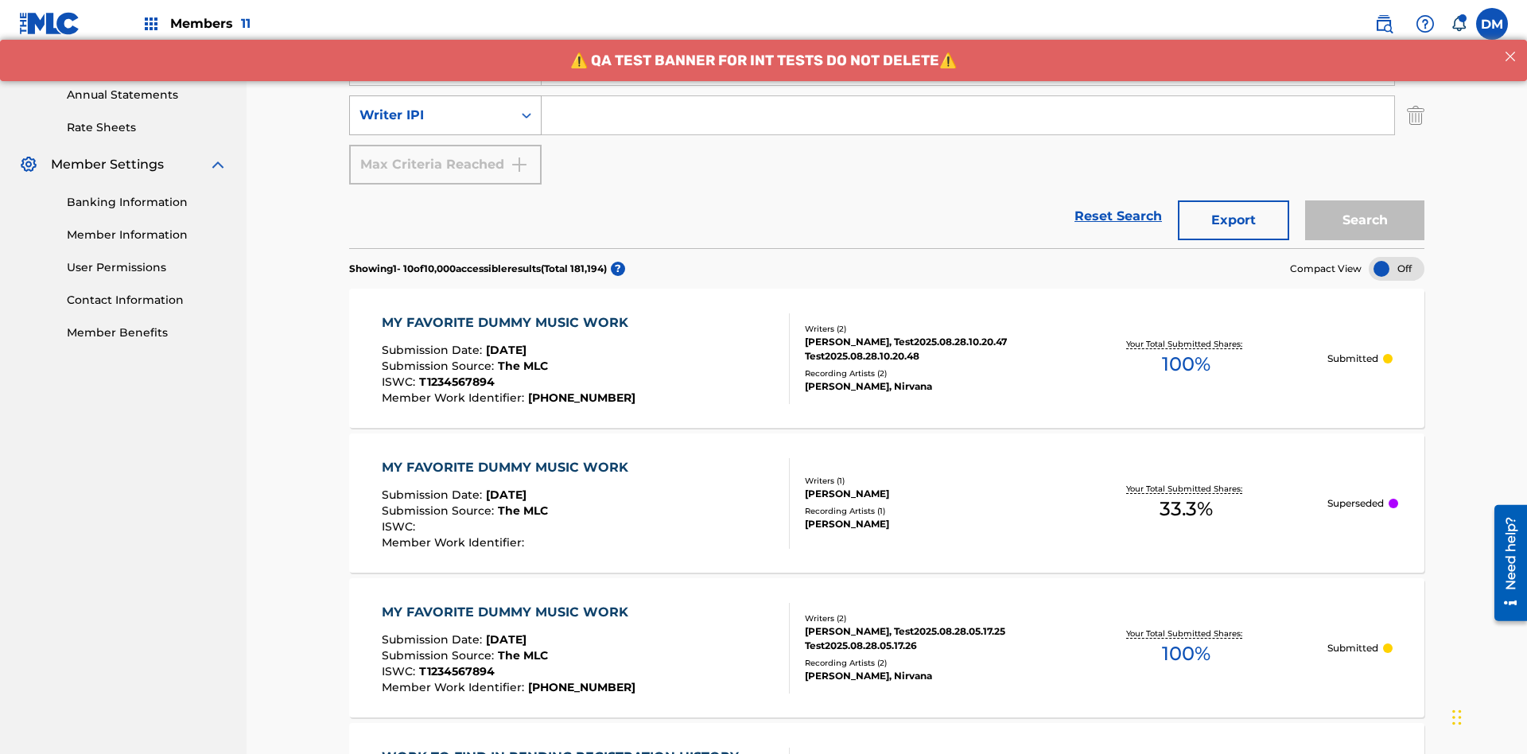
click at [431, 106] on div "Writer IPI" at bounding box center [431, 115] width 143 height 19
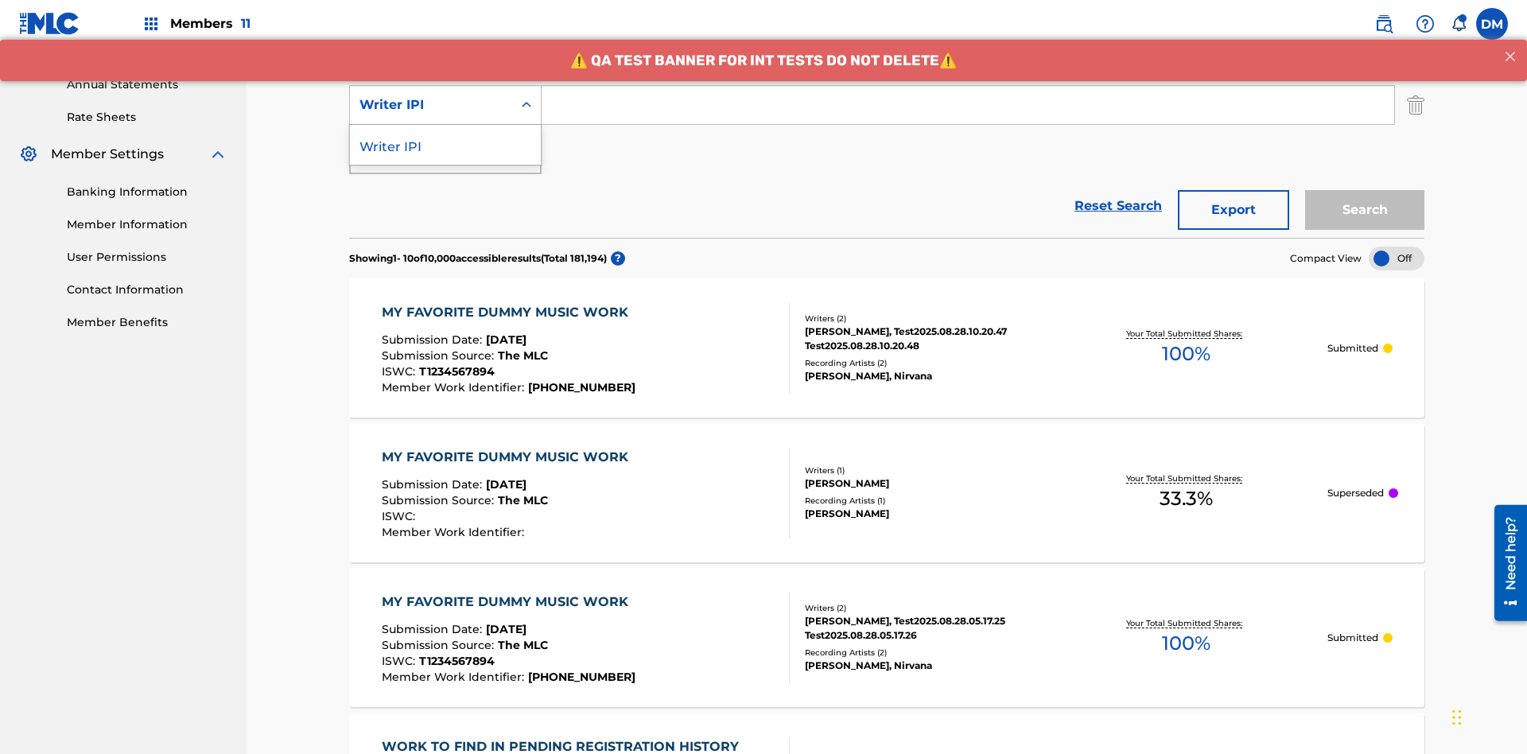
click at [445, 145] on div "Writer IPI" at bounding box center [445, 145] width 191 height 40
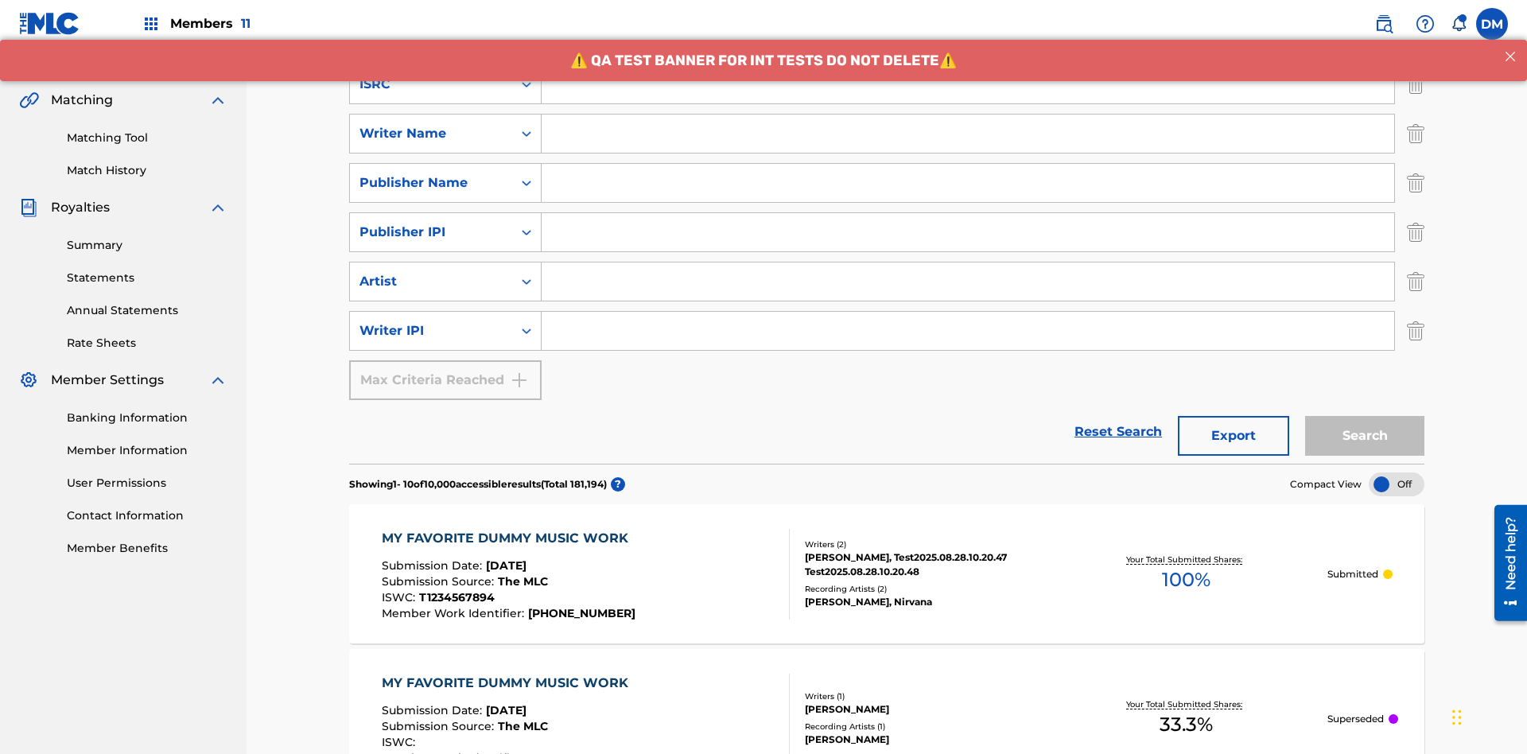
click at [968, 103] on input "Search Form" at bounding box center [968, 84] width 853 height 38
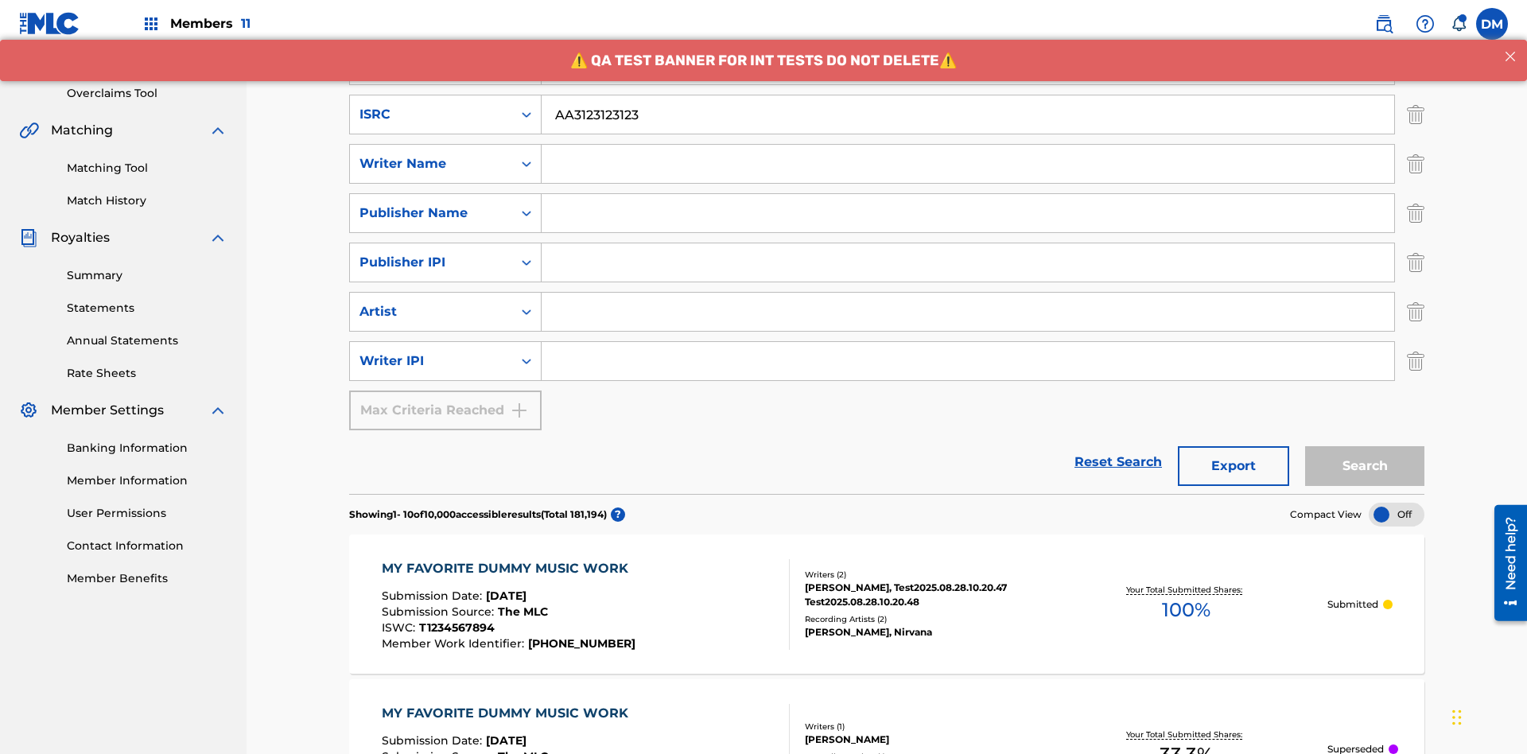
type input "AA3123123123"
click at [982, 35] on input "Search Form" at bounding box center [983, 16] width 882 height 38
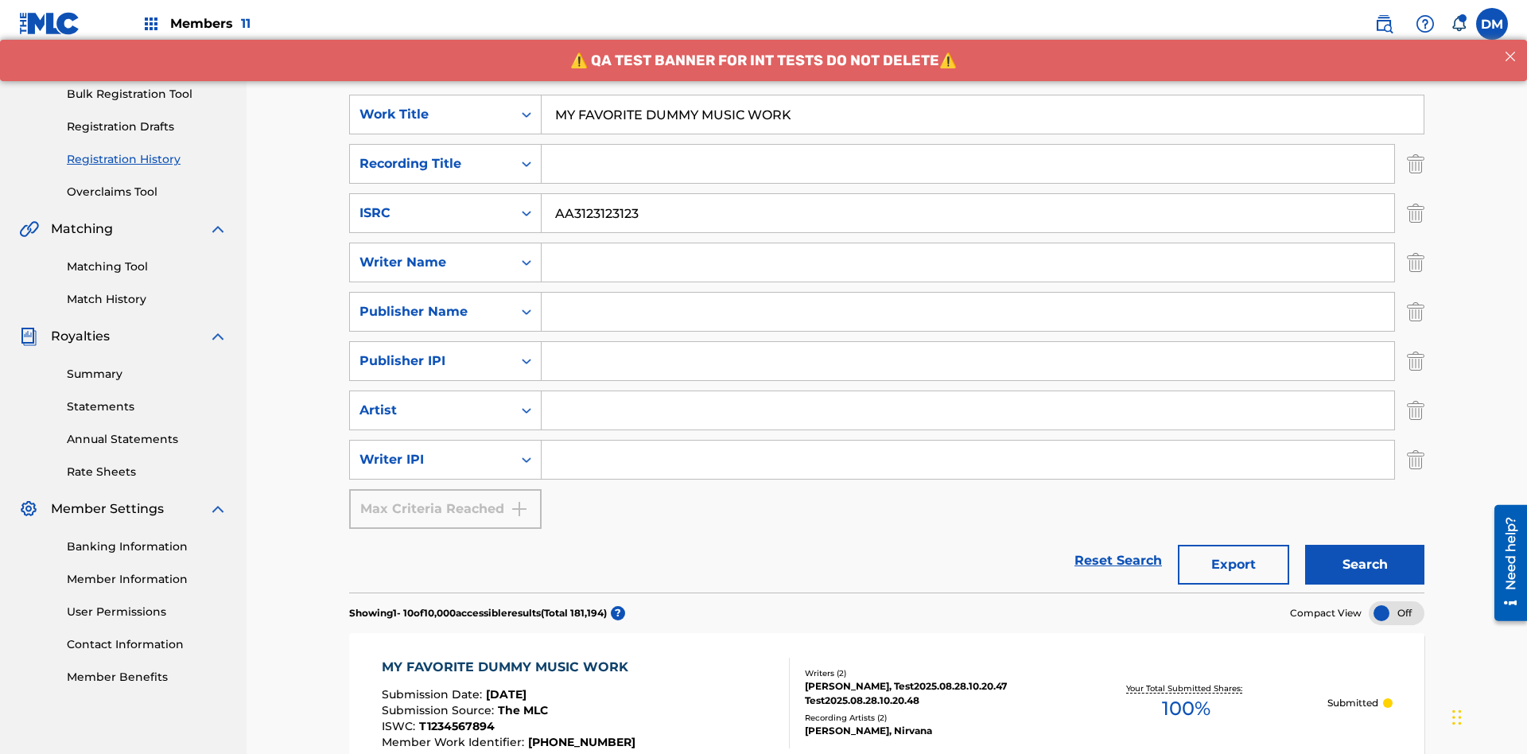
type input "MY FAVORITE DUMMY MUSIC WORK"
click at [968, 243] on input "Search Form" at bounding box center [968, 262] width 853 height 38
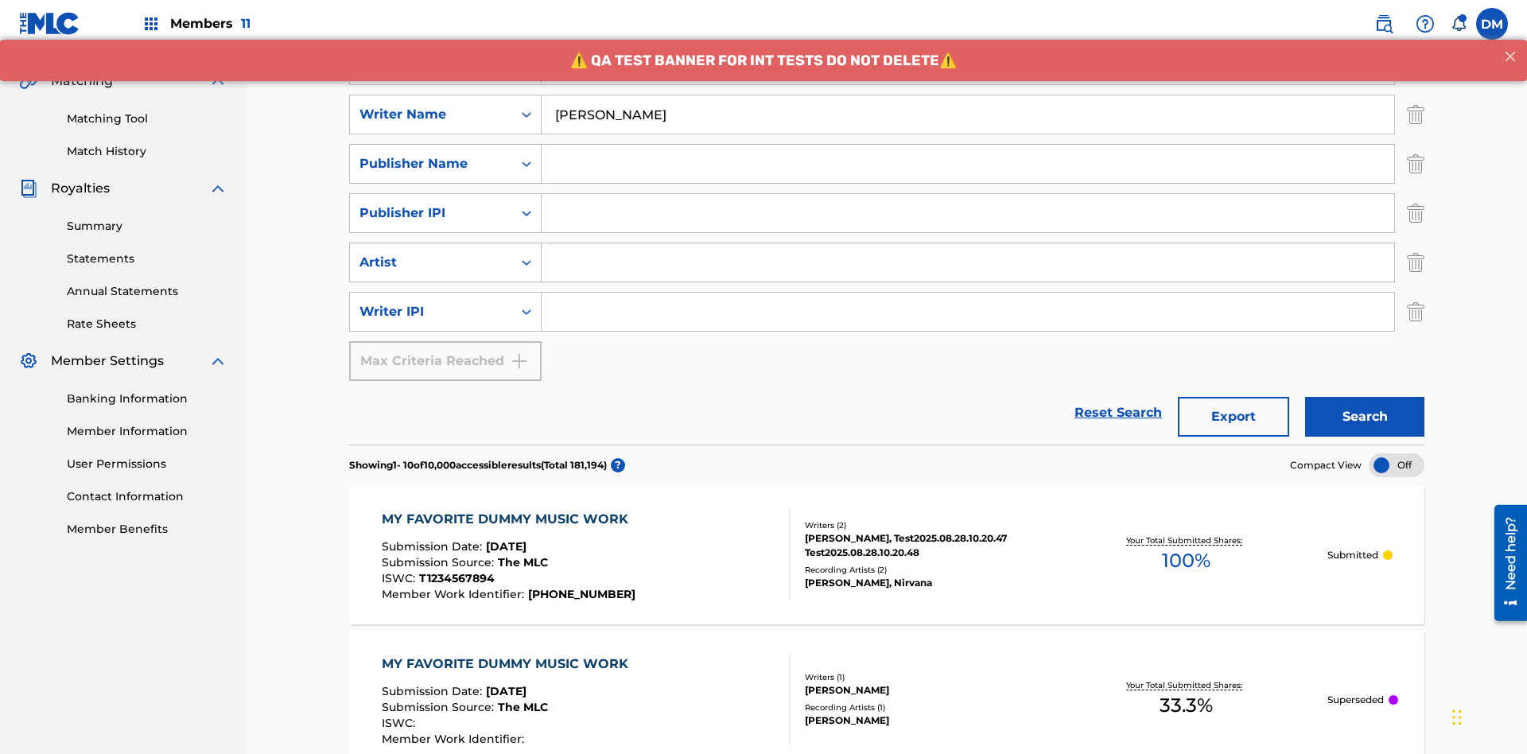
type input "[PERSON_NAME]"
click at [968, 293] on input "Search Form" at bounding box center [968, 312] width 853 height 38
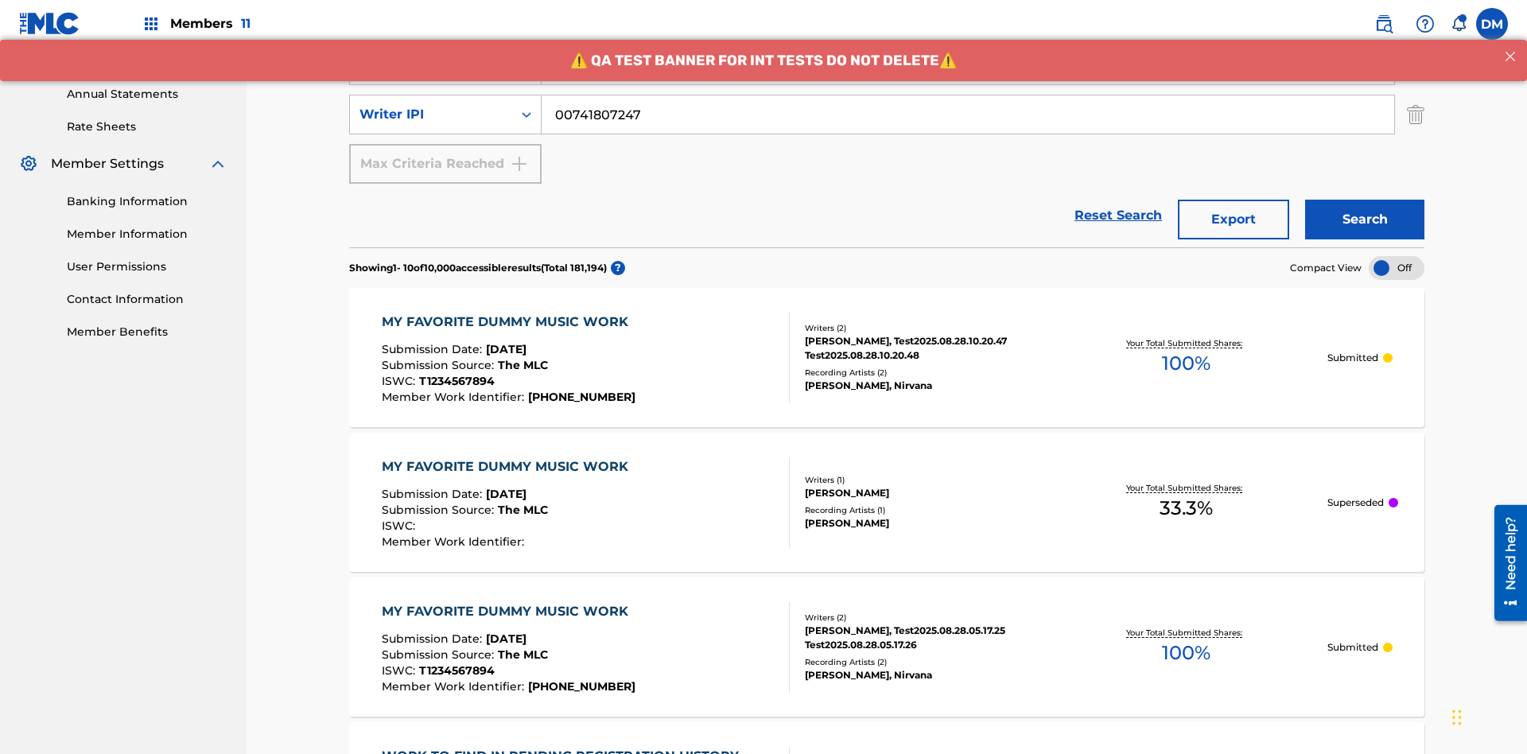
type input "00741807247"
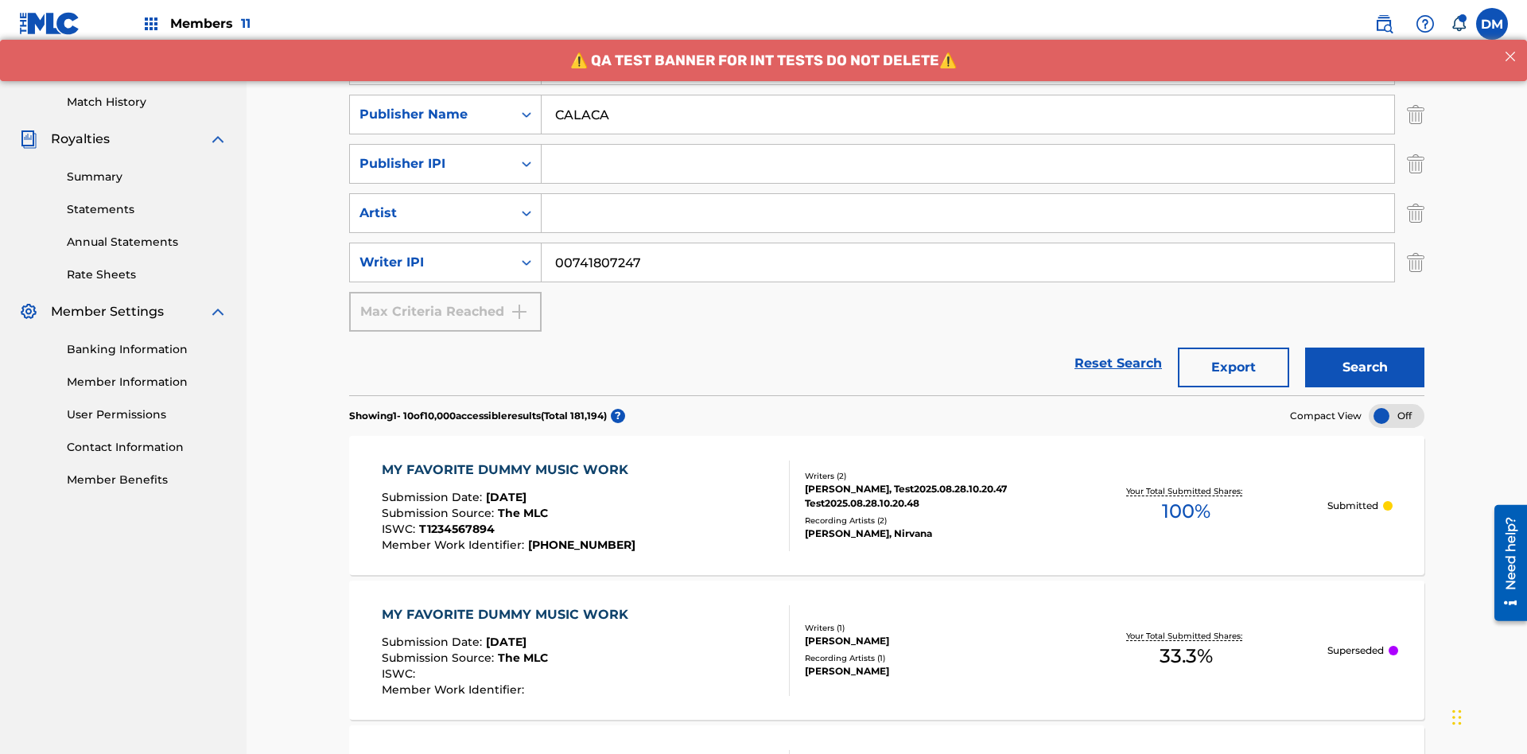
type input "CALACA"
click at [968, 145] on input "Search Form" at bounding box center [968, 164] width 853 height 38
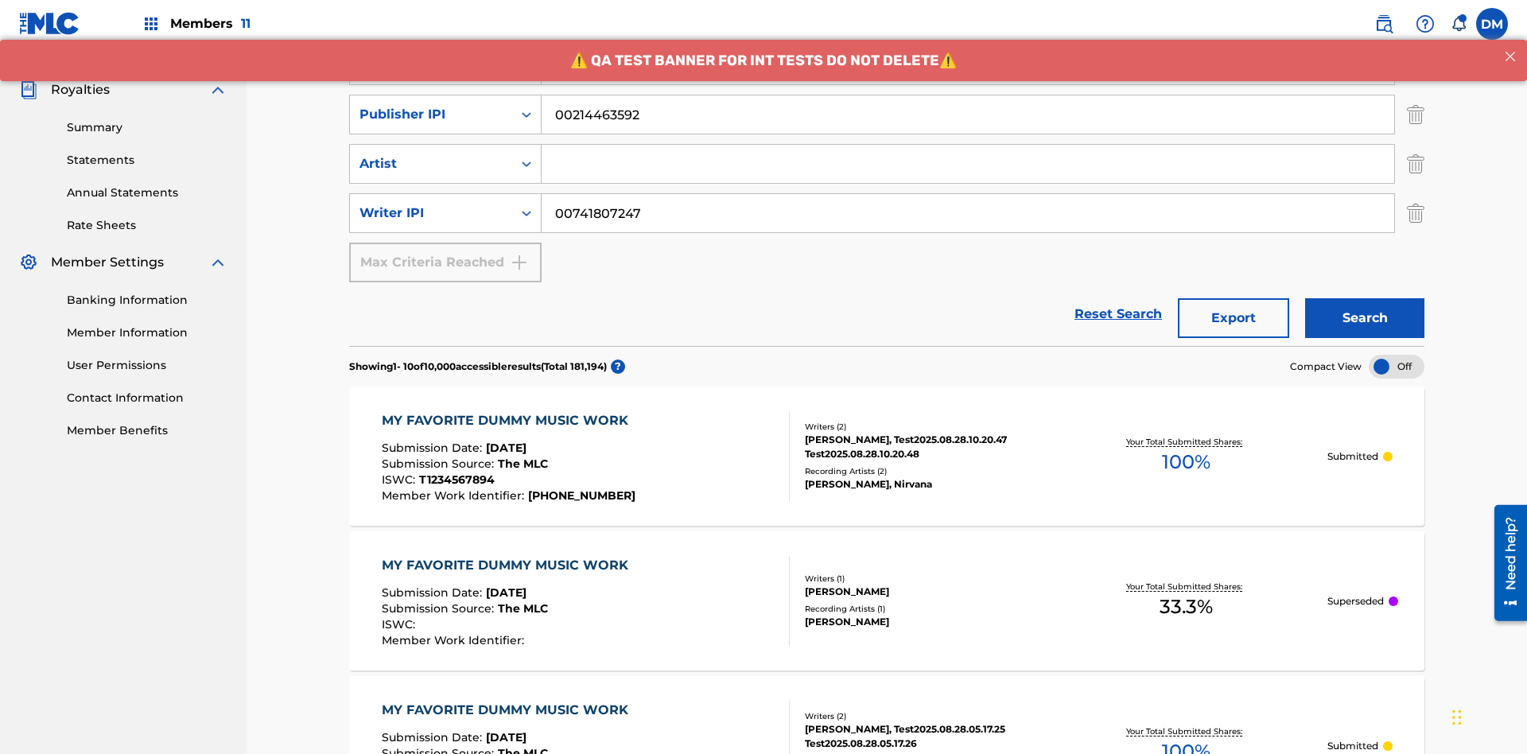
type input "00214463592"
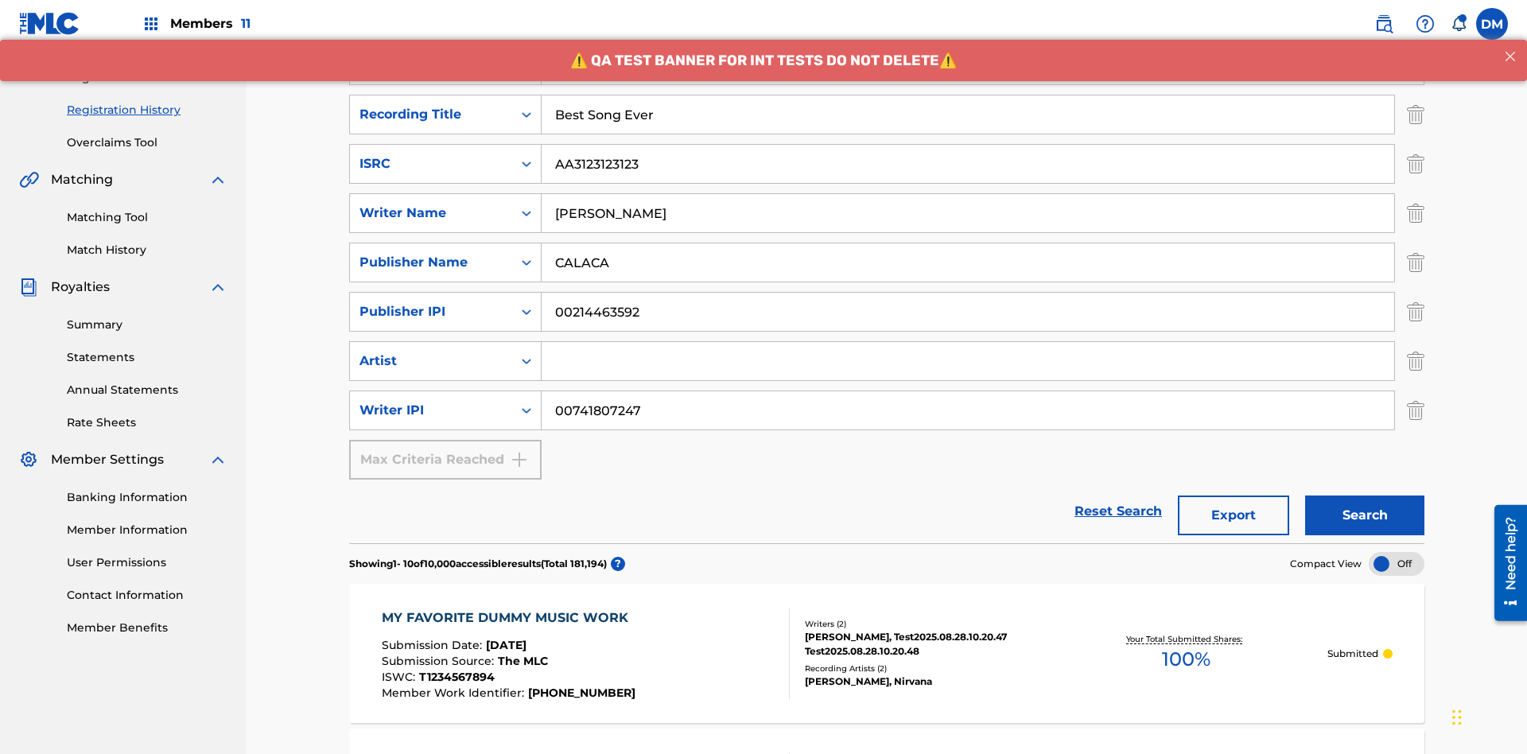
type input "Best Song Ever"
click at [968, 342] on input "Search Form" at bounding box center [968, 361] width 853 height 38
